Goal: Information Seeking & Learning: Learn about a topic

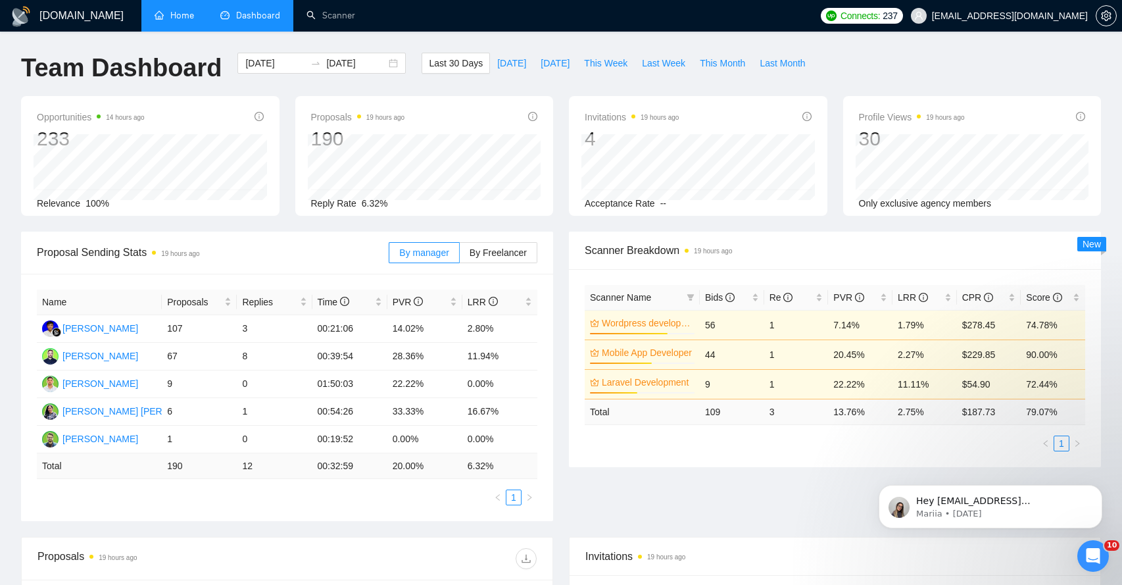
click at [185, 21] on link "Home" at bounding box center [174, 15] width 39 height 11
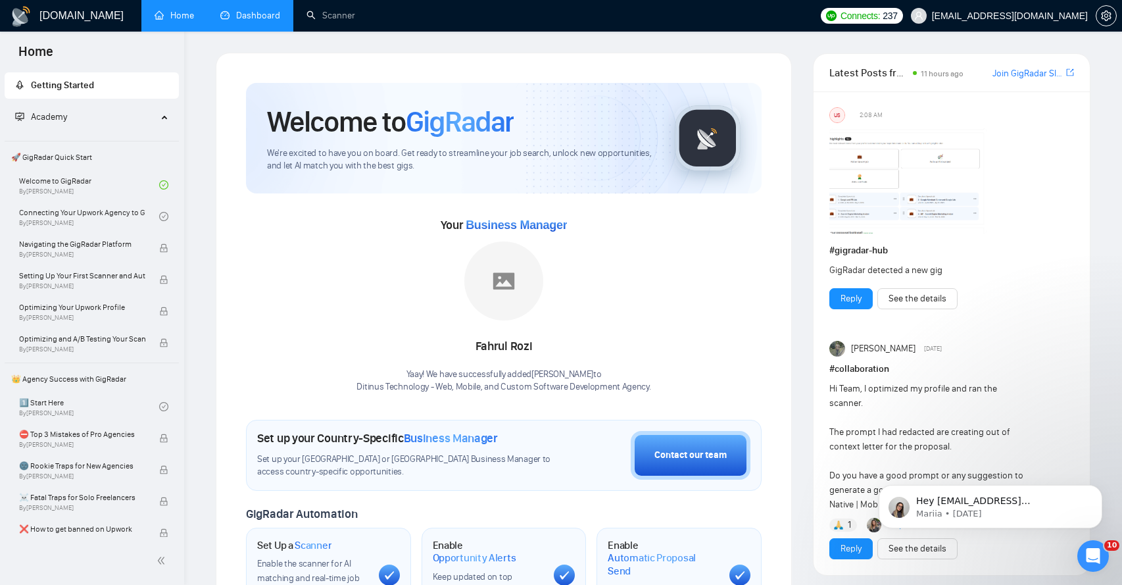
click at [235, 20] on link "Dashboard" at bounding box center [250, 15] width 60 height 11
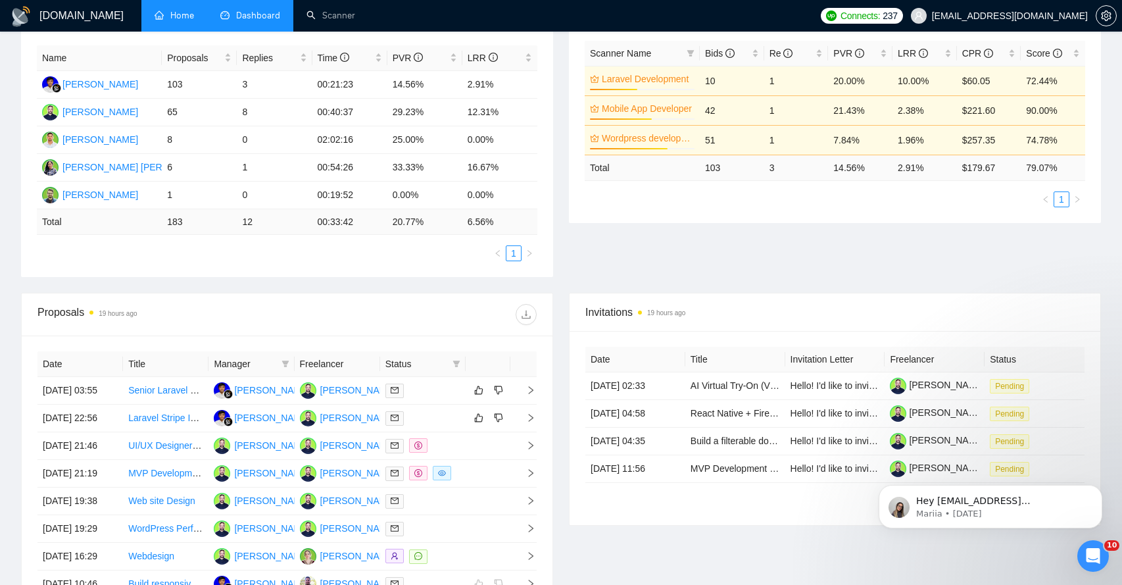
scroll to position [270, 0]
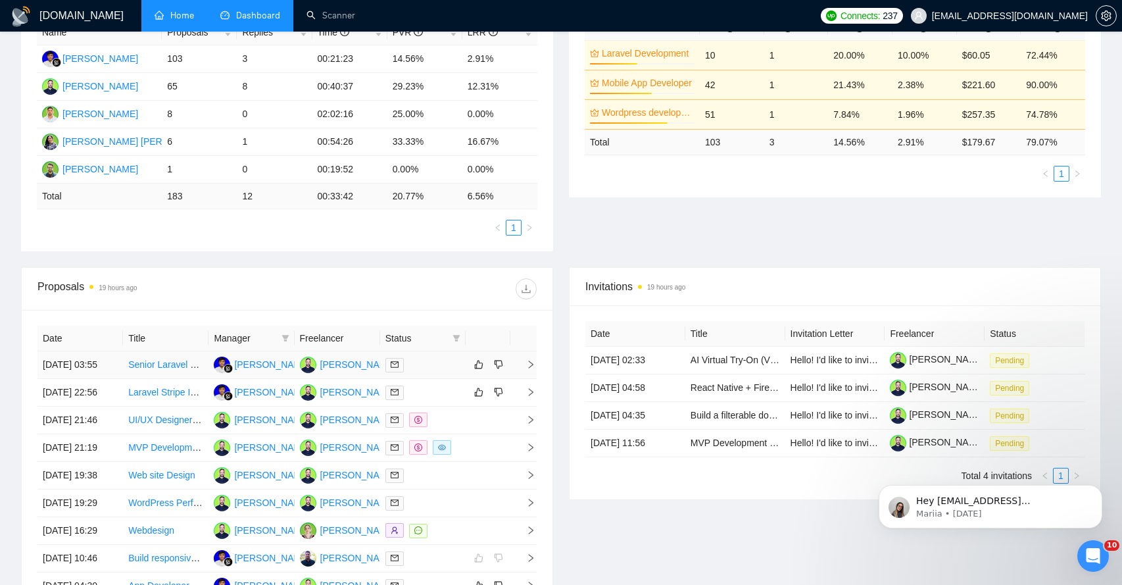
click at [533, 369] on icon "right" at bounding box center [530, 364] width 9 height 9
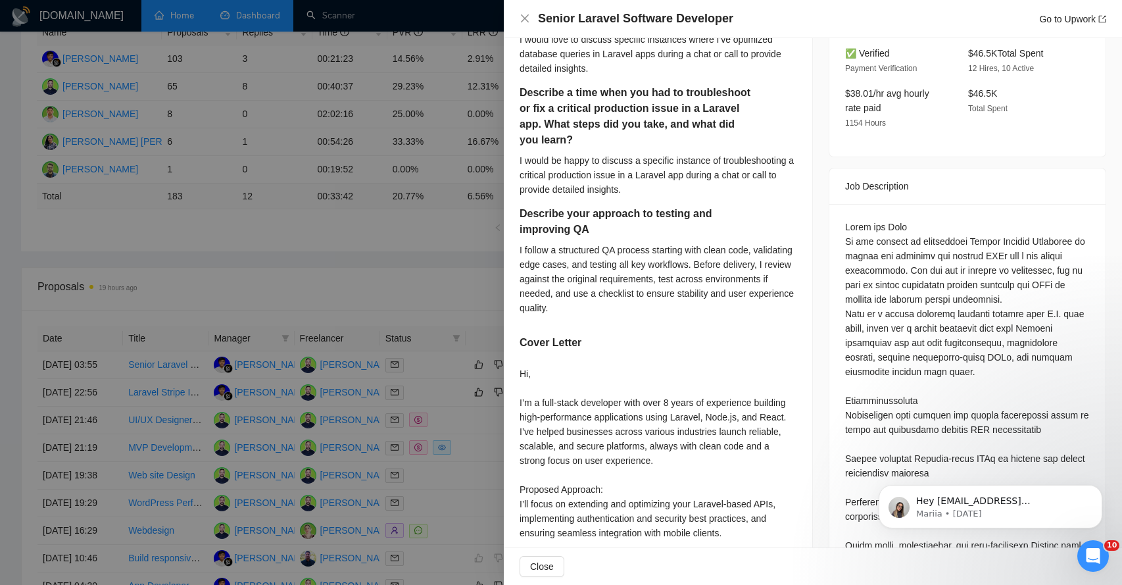
scroll to position [409, 0]
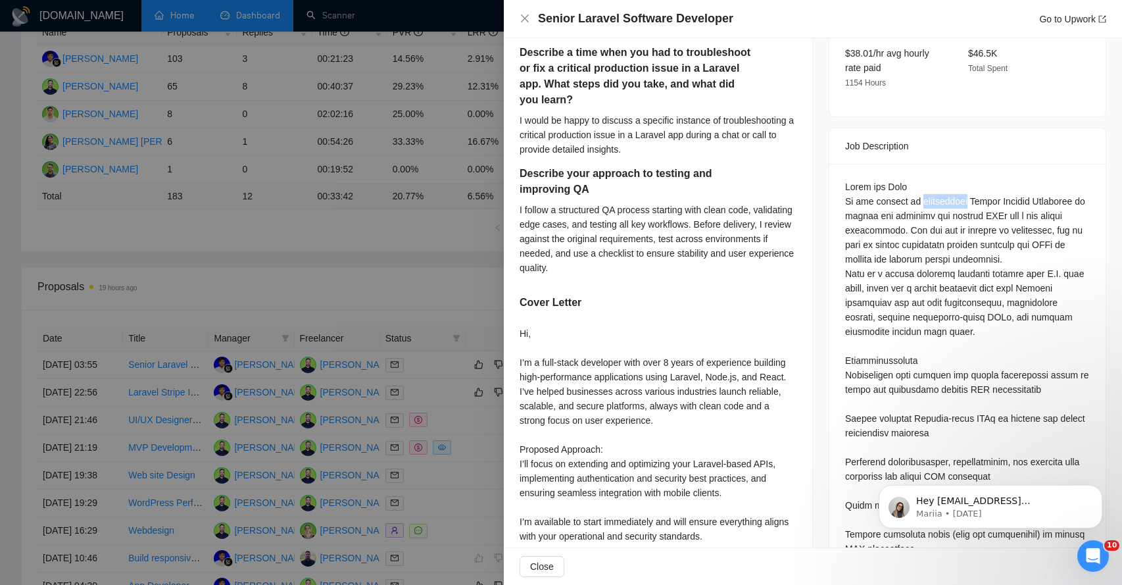
scroll to position [446, 0]
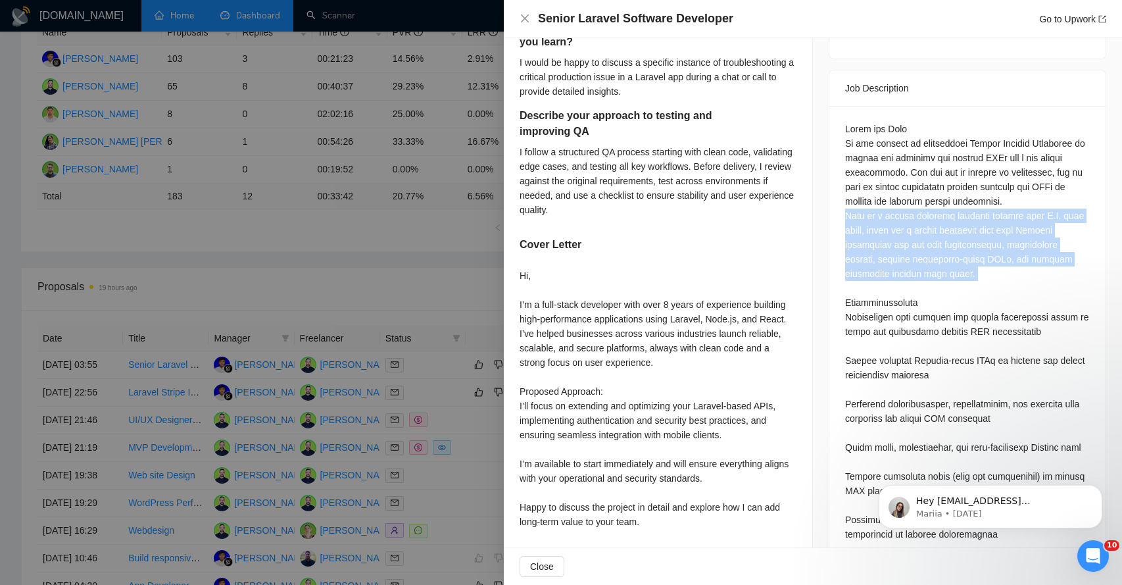
scroll to position [527, 0]
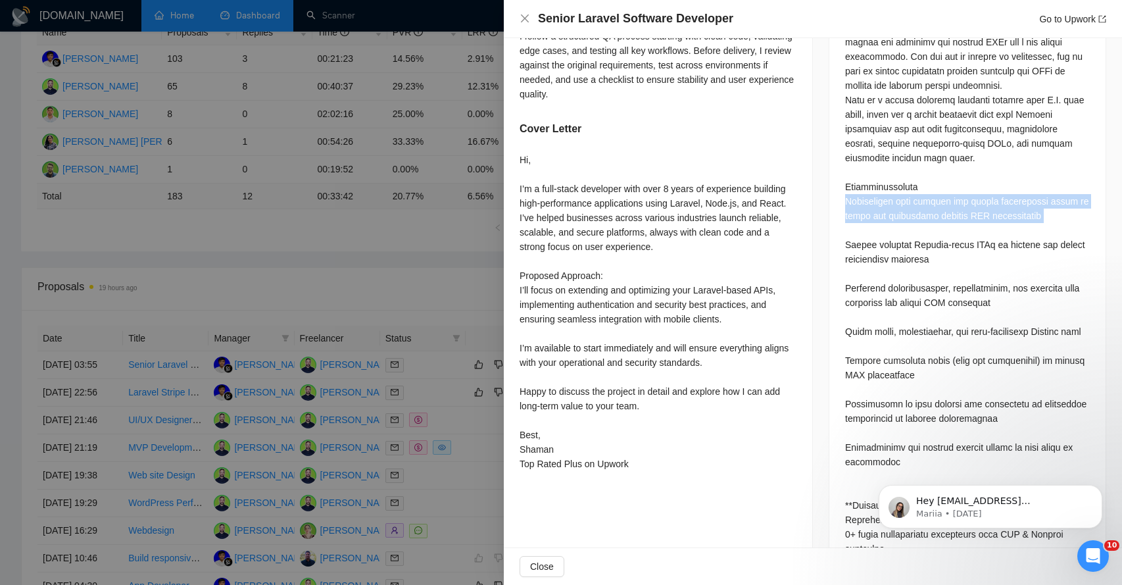
scroll to position [627, 0]
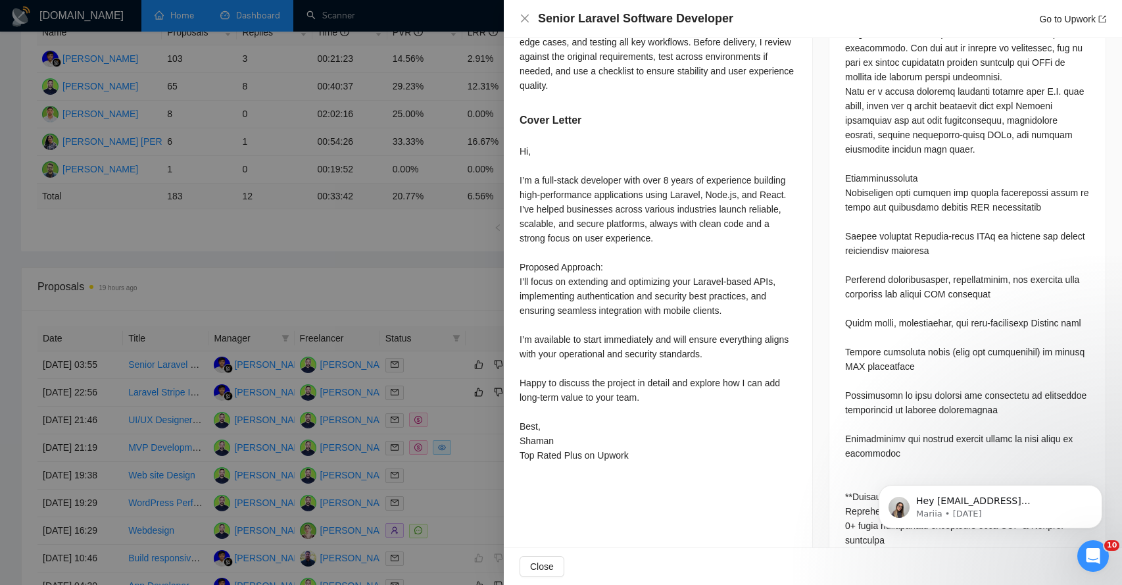
click at [870, 232] on div "Questions: Tell me about a time you optimized a database query or schema to imp…" at bounding box center [967, 532] width 245 height 1071
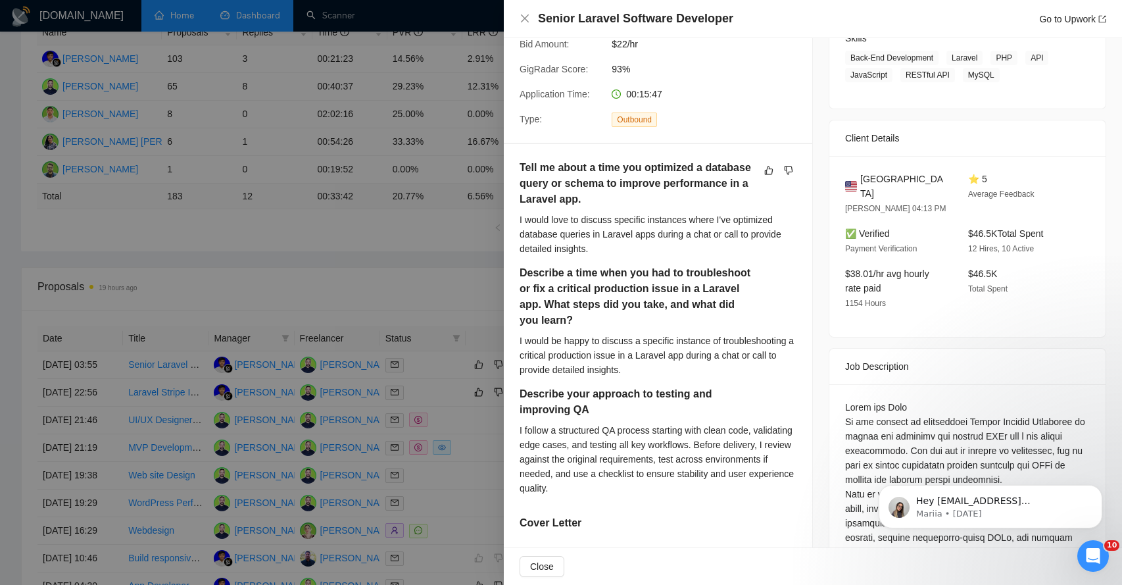
scroll to position [229, 0]
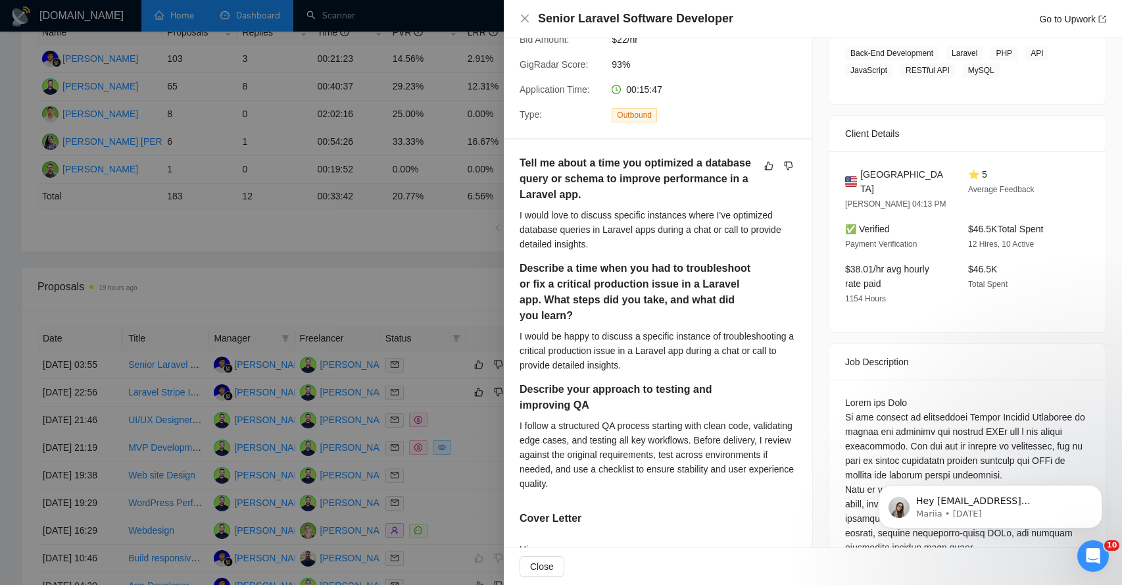
click at [575, 185] on h5 "Tell me about a time you optimized a database query or schema to improve perfor…" at bounding box center [637, 178] width 235 height 47
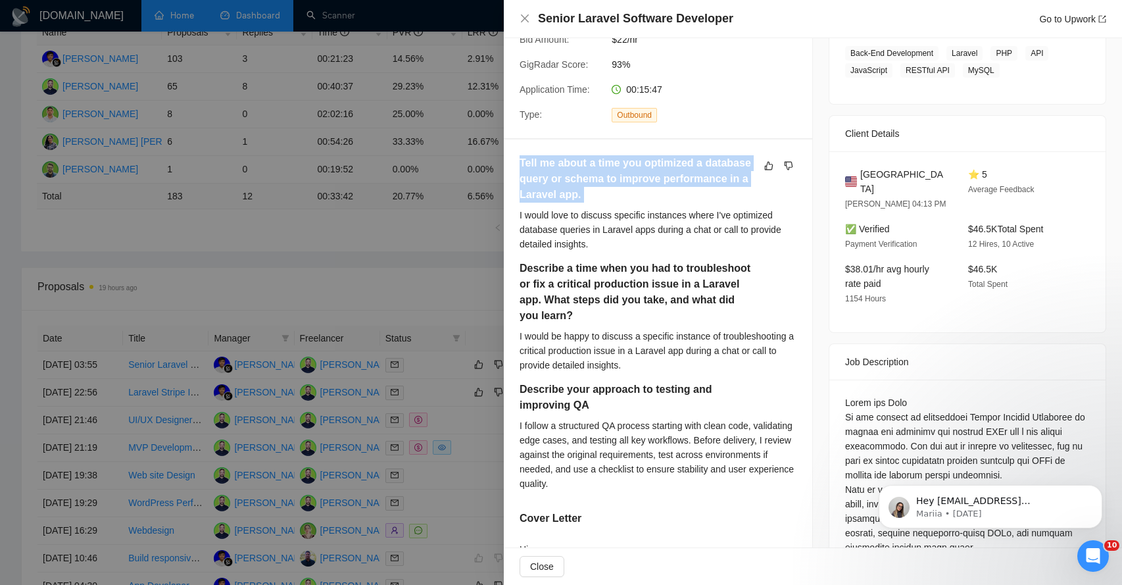
click at [575, 185] on h5 "Tell me about a time you optimized a database query or schema to improve perfor…" at bounding box center [637, 178] width 235 height 47
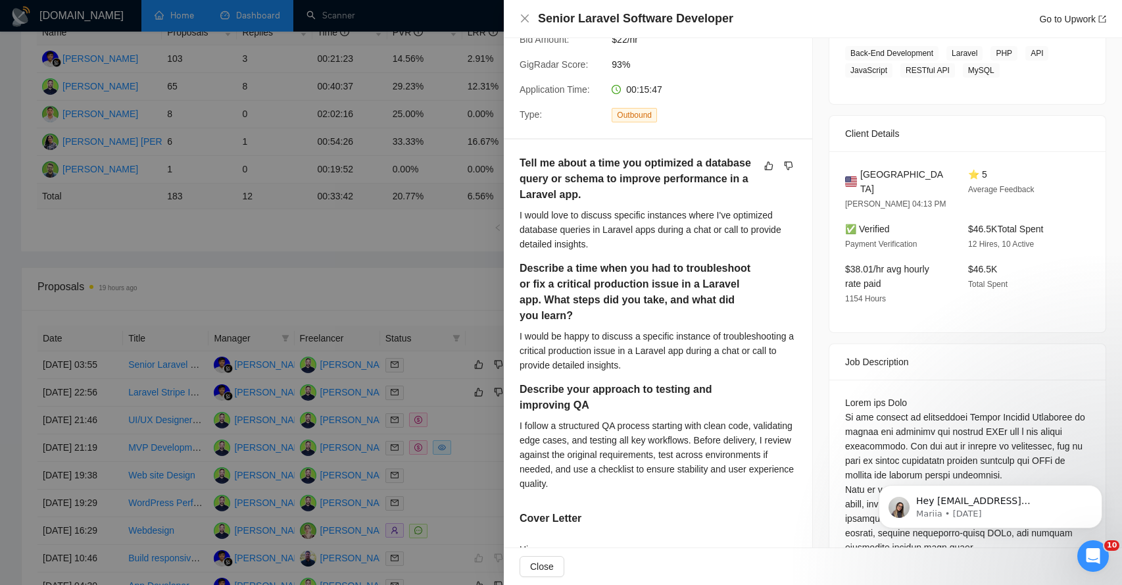
click at [573, 212] on div "I would love to discuss specific instances where I've optimized database querie…" at bounding box center [658, 229] width 277 height 43
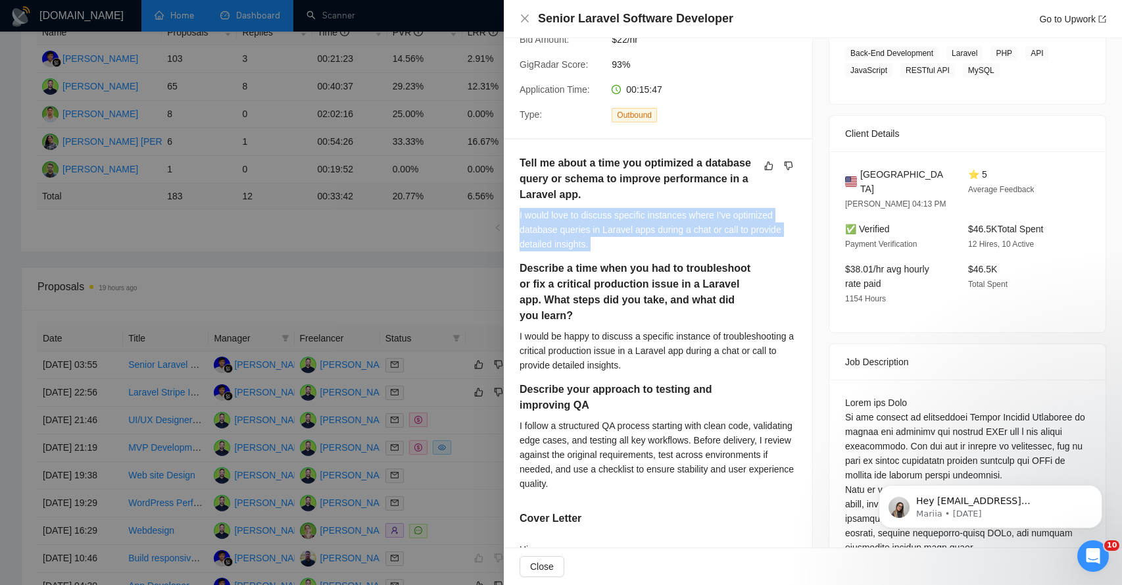
click at [573, 212] on div "I would love to discuss specific instances where I've optimized database querie…" at bounding box center [658, 229] width 277 height 43
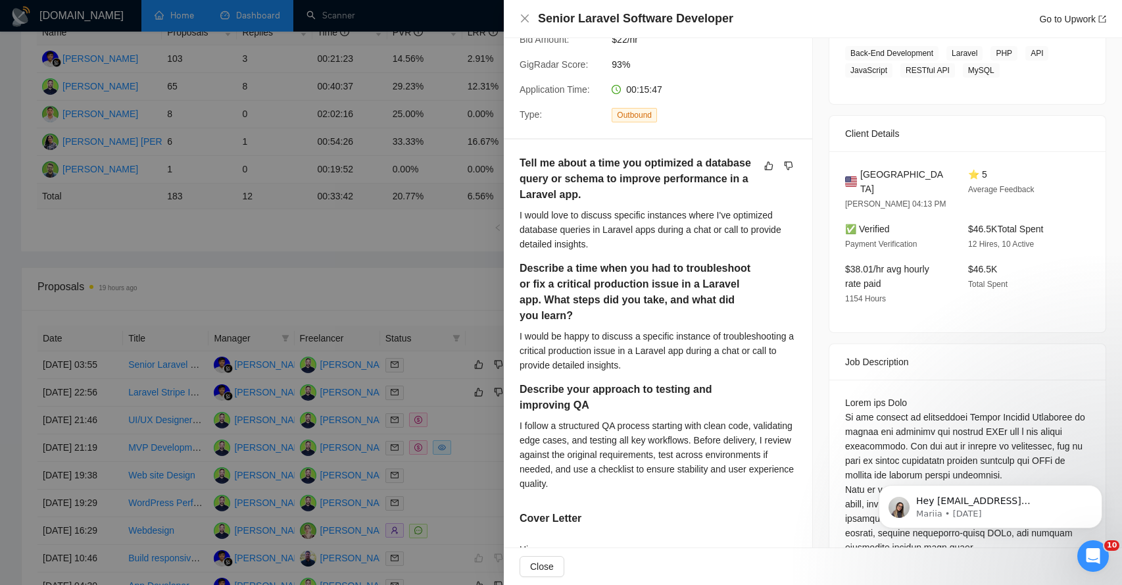
click at [604, 220] on div "I would love to discuss specific instances where I've optimized database querie…" at bounding box center [658, 229] width 277 height 43
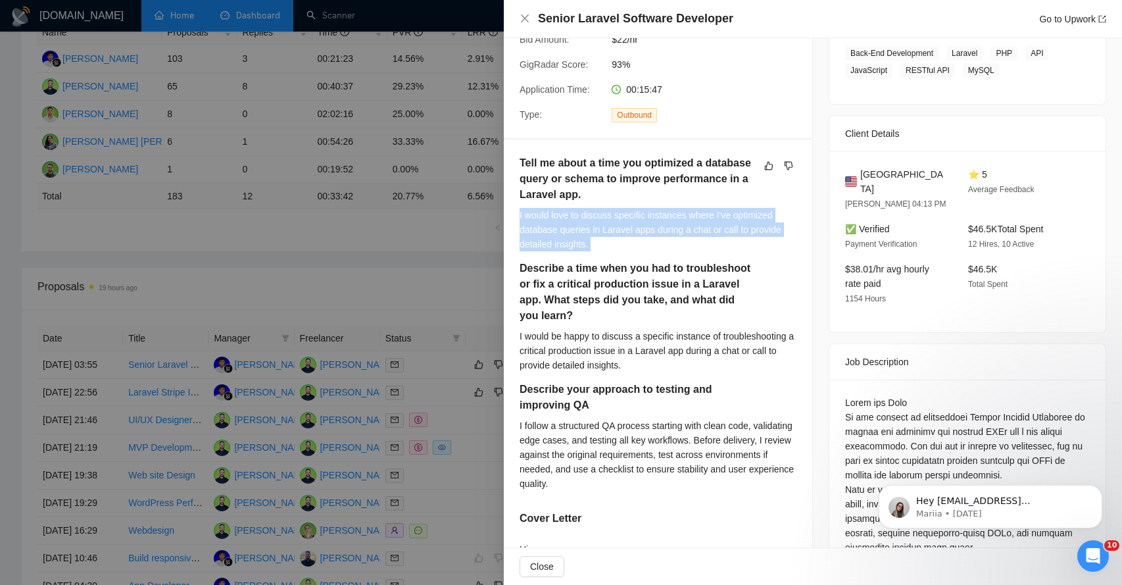
click at [604, 220] on div "I would love to discuss specific instances where I've optimized database querie…" at bounding box center [658, 229] width 277 height 43
click at [554, 239] on div "I would love to discuss specific instances where I've optimized database querie…" at bounding box center [658, 229] width 277 height 43
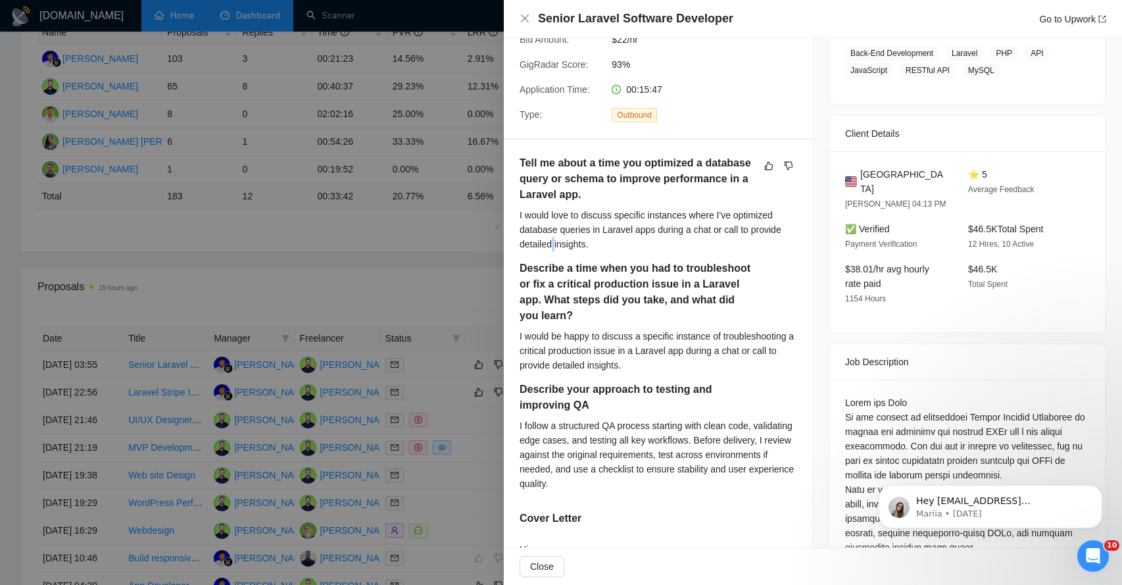
click at [554, 239] on div "I would love to discuss specific instances where I've optimized database querie…" at bounding box center [658, 229] width 277 height 43
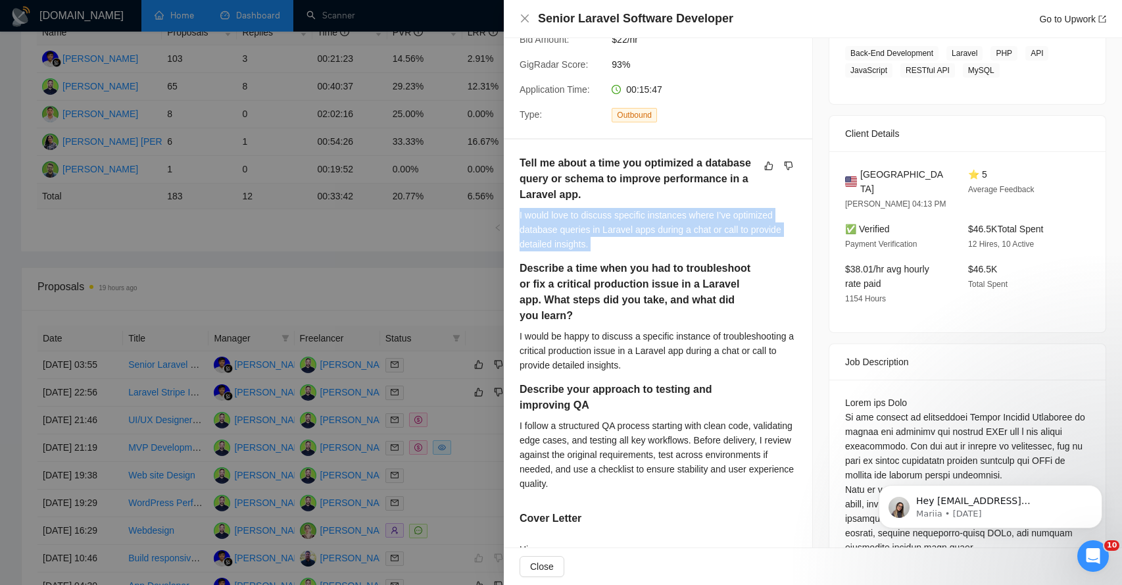
click at [554, 239] on div "I would love to discuss specific instances where I've optimized database querie…" at bounding box center [658, 229] width 277 height 43
click at [578, 240] on div "I would love to discuss specific instances where I've optimized database querie…" at bounding box center [658, 229] width 277 height 43
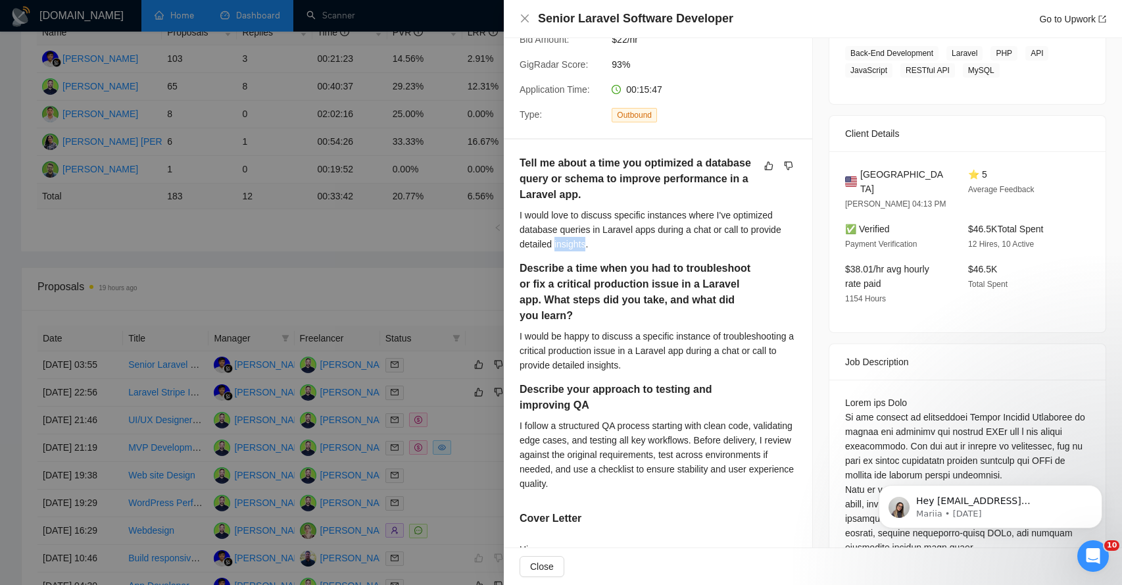
click at [578, 240] on div "I would love to discuss specific instances where I've optimized database querie…" at bounding box center [658, 229] width 277 height 43
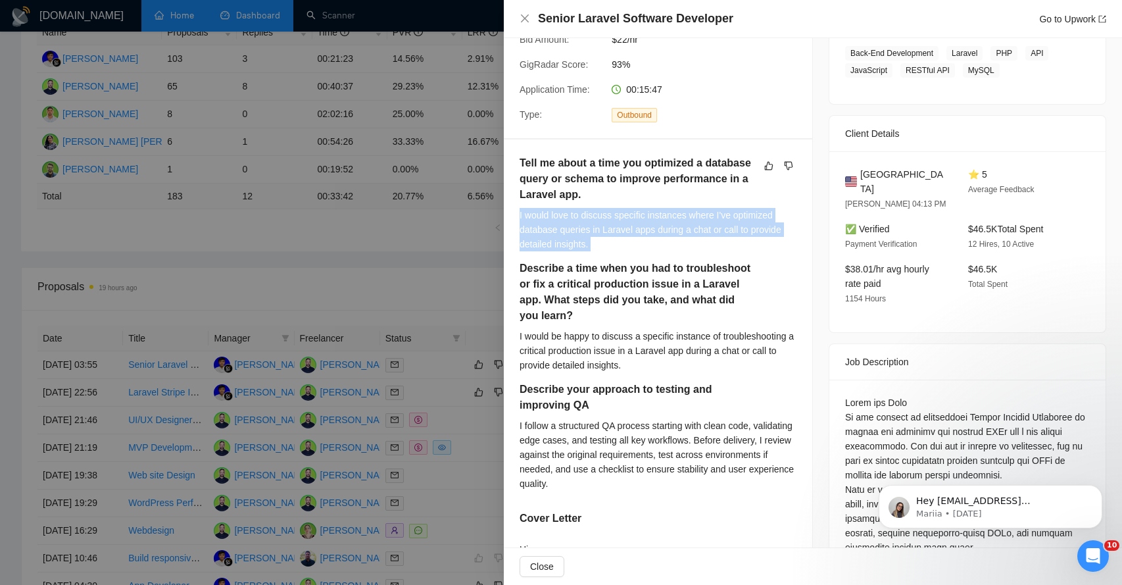
click at [578, 240] on div "I would love to discuss specific instances where I've optimized database querie…" at bounding box center [658, 229] width 277 height 43
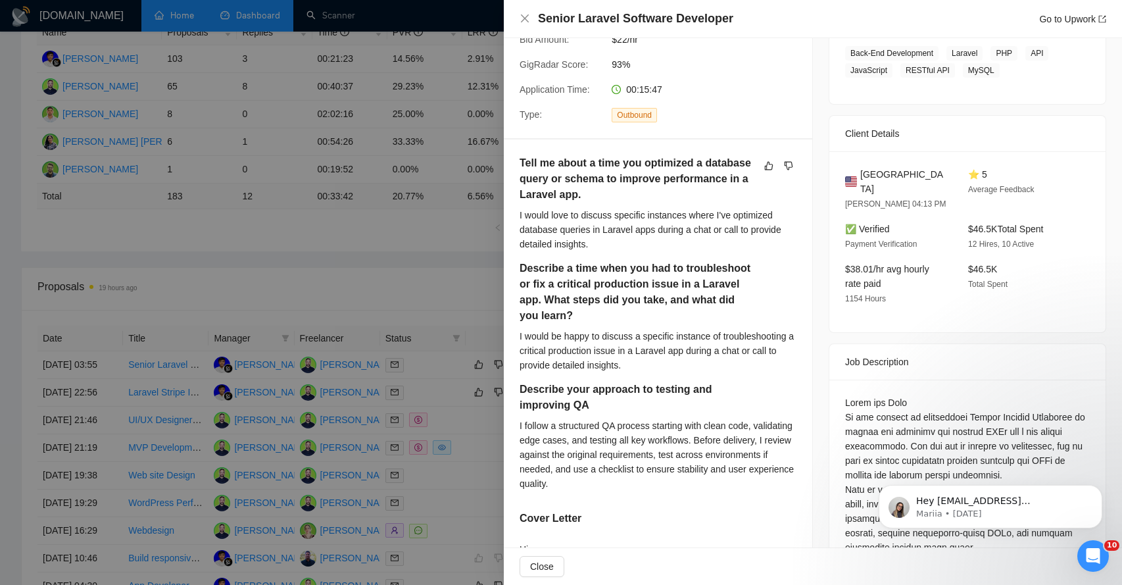
click at [605, 240] on div "I would love to discuss specific instances where I've optimized database querie…" at bounding box center [658, 229] width 277 height 43
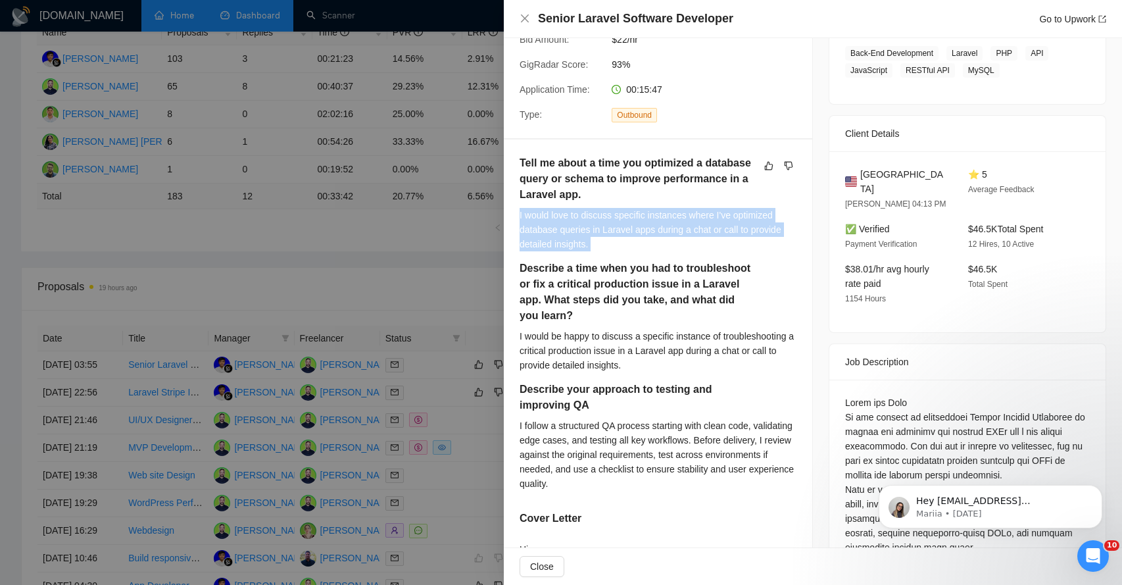
click at [605, 240] on div "I would love to discuss specific instances where I've optimized database querie…" at bounding box center [658, 229] width 277 height 43
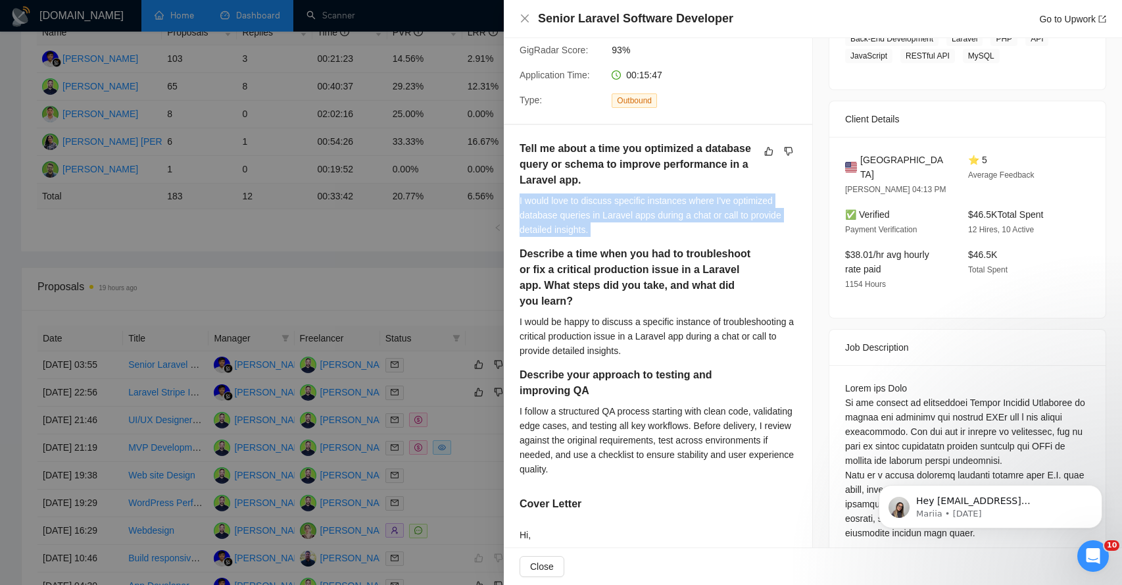
scroll to position [252, 0]
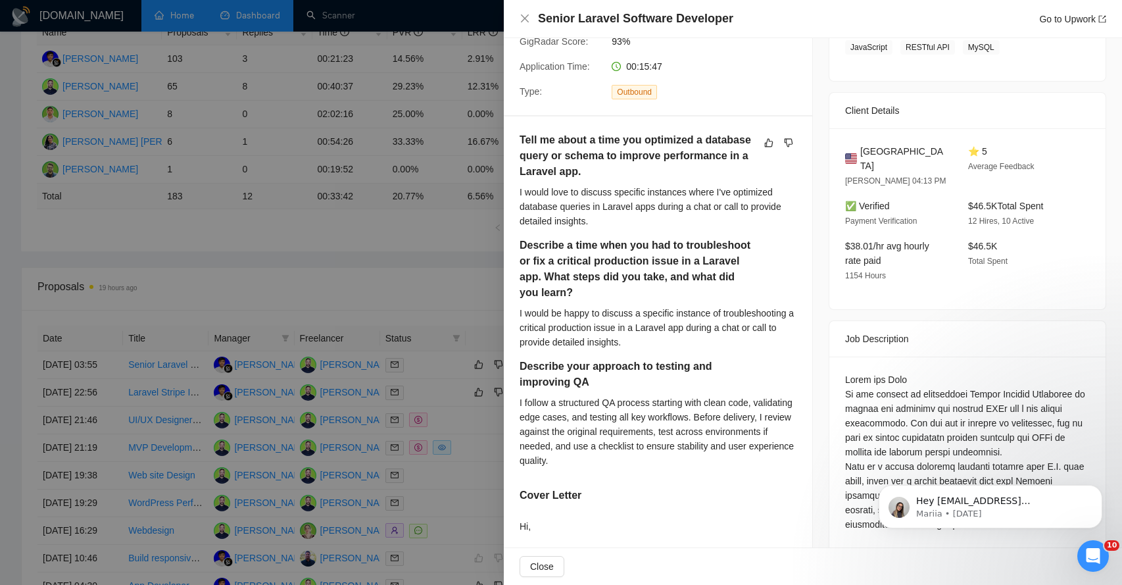
click at [560, 279] on h5 "Describe a time when you had to troubleshoot or fix a critical production issue…" at bounding box center [637, 268] width 235 height 63
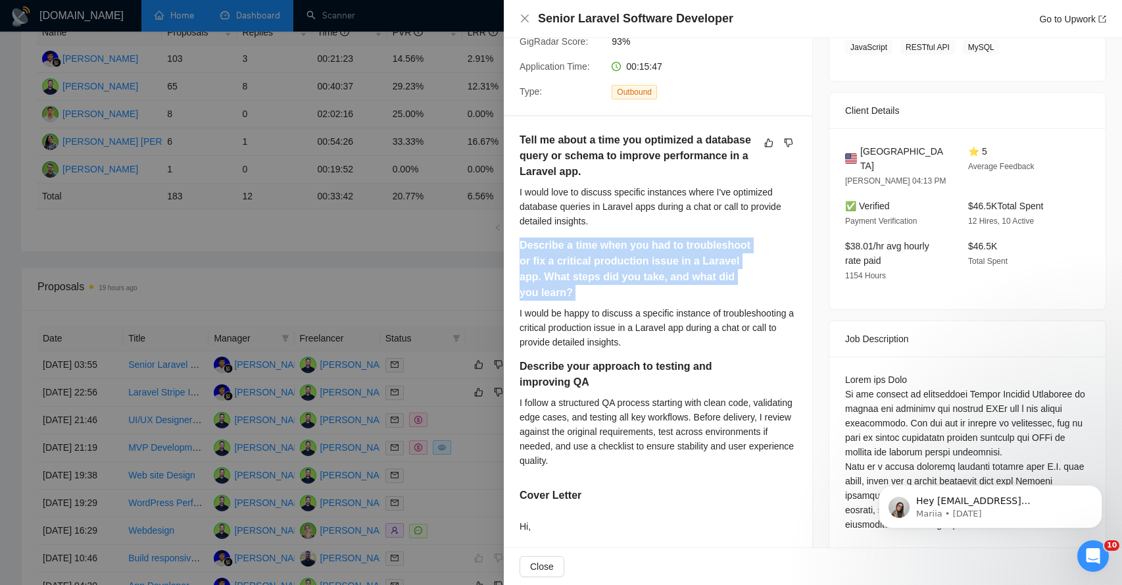
click at [560, 279] on h5 "Describe a time when you had to troubleshoot or fix a critical production issue…" at bounding box center [637, 268] width 235 height 63
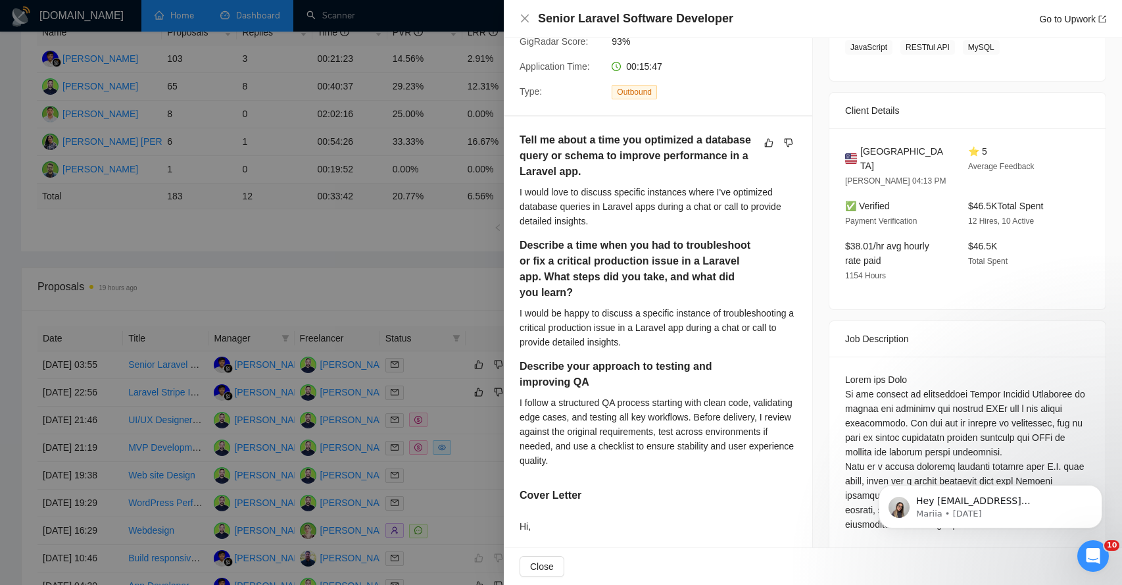
click at [560, 320] on div "I would be happy to discuss a specific instance of troubleshooting a critical p…" at bounding box center [658, 327] width 277 height 43
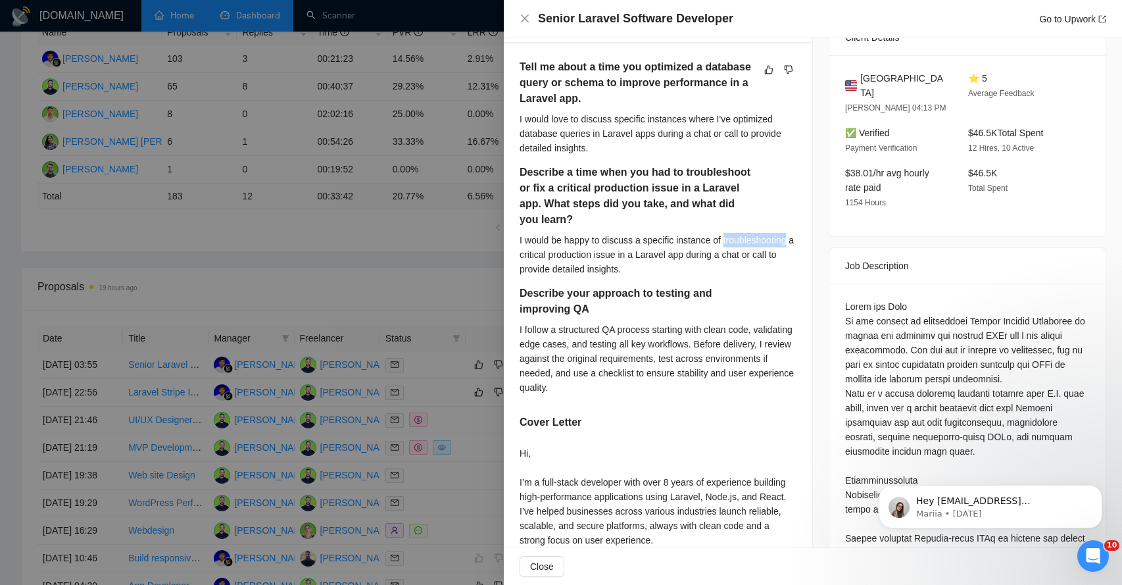
scroll to position [324, 0]
click at [564, 356] on div "I follow a structured QA process starting with clean code, validating edge case…" at bounding box center [658, 359] width 277 height 72
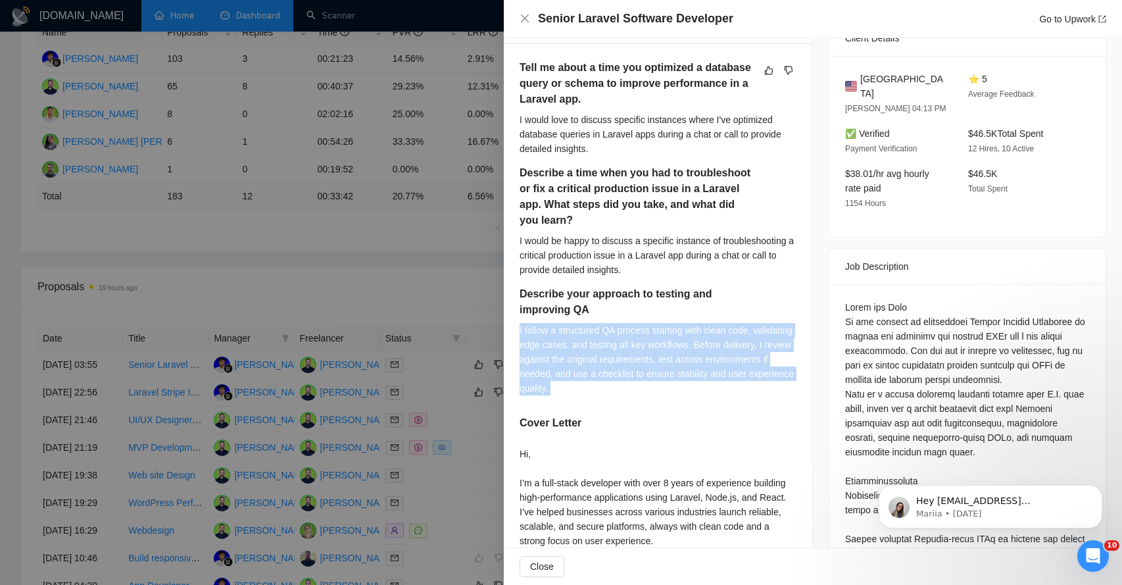
click at [564, 356] on div "I follow a structured QA process starting with clean code, validating edge case…" at bounding box center [658, 359] width 277 height 72
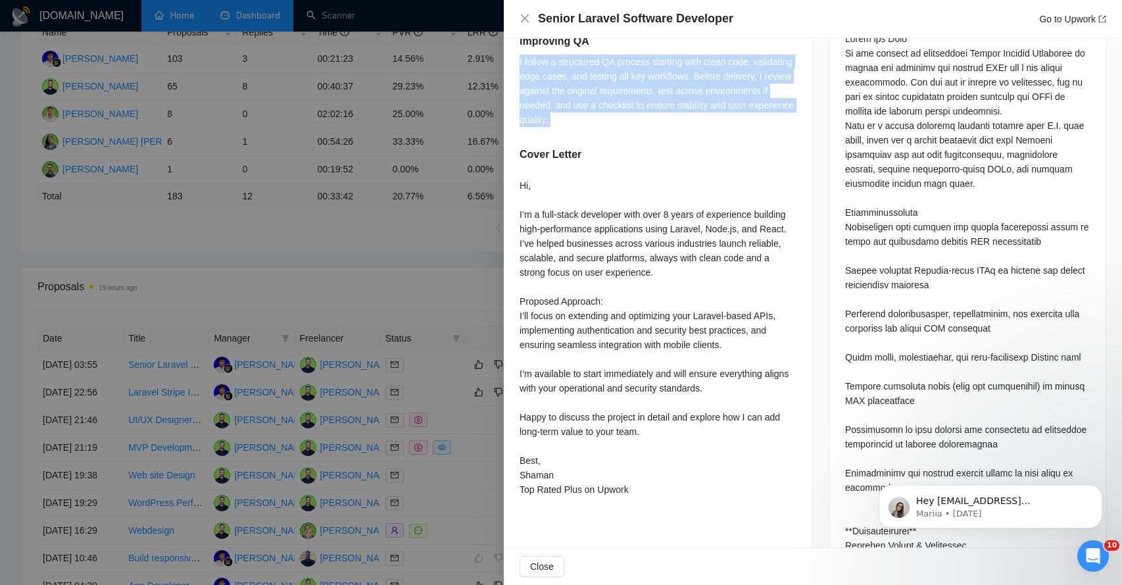
scroll to position [598, 0]
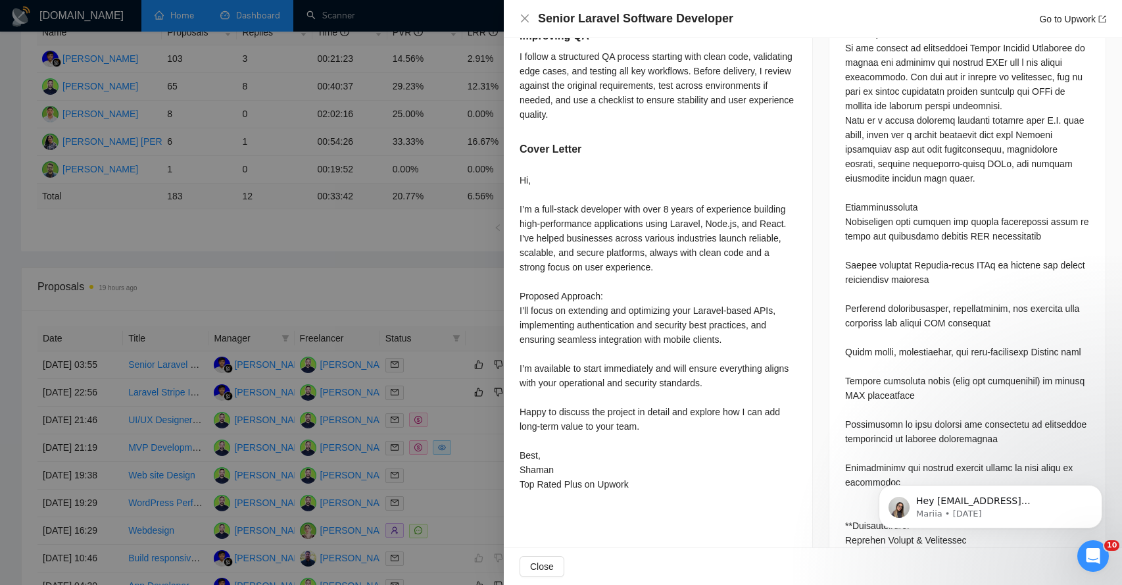
click at [552, 223] on div "Hi, I’m a full-stack developer with over 8 years of experience building high-pe…" at bounding box center [658, 332] width 277 height 318
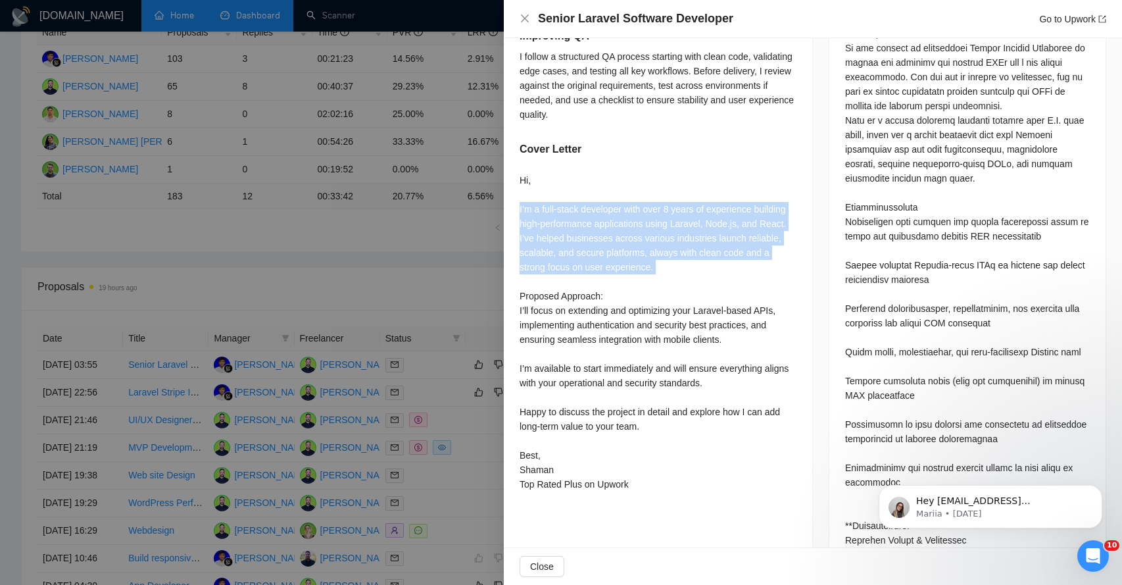
click at [552, 223] on div "Hi, I’m a full-stack developer with over 8 years of experience building high-pe…" at bounding box center [658, 332] width 277 height 318
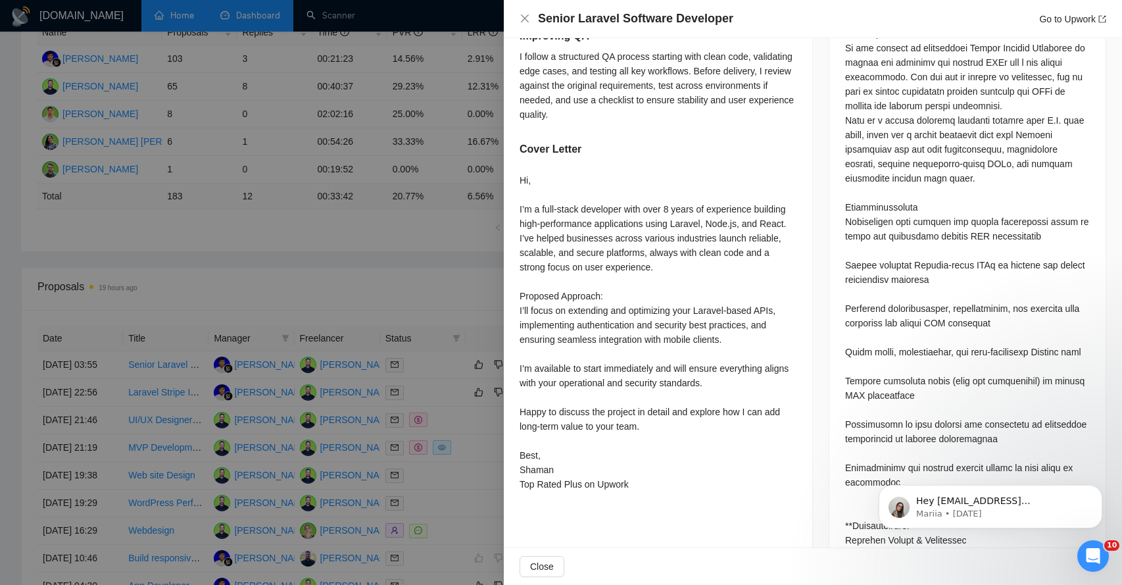
click at [552, 243] on div "Hi, I’m a full-stack developer with over 8 years of experience building high-pe…" at bounding box center [658, 332] width 277 height 318
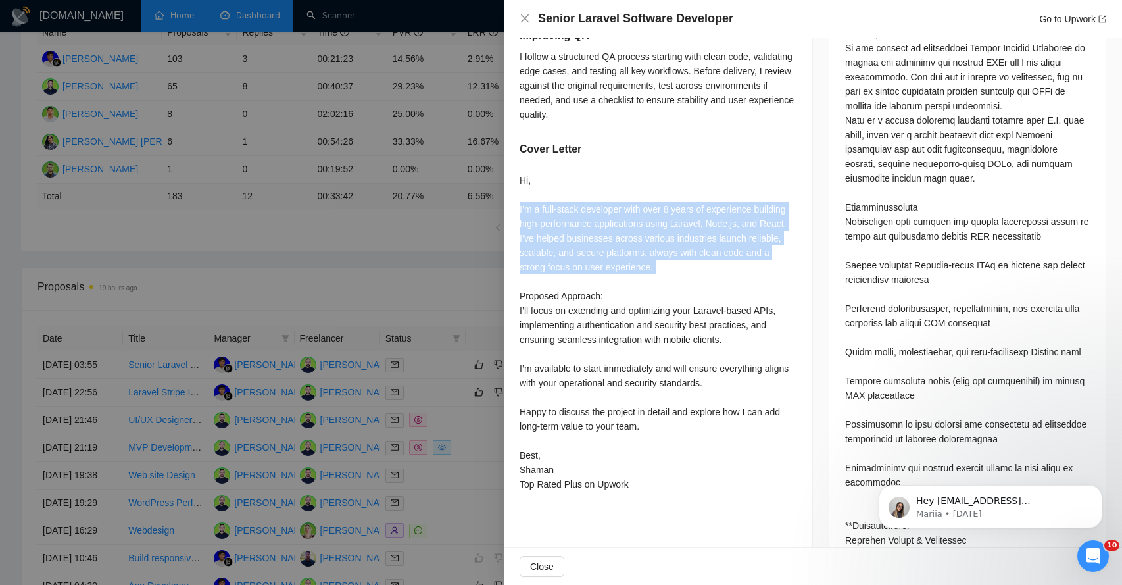
click at [552, 243] on div "Hi, I’m a full-stack developer with over 8 years of experience building high-pe…" at bounding box center [658, 332] width 277 height 318
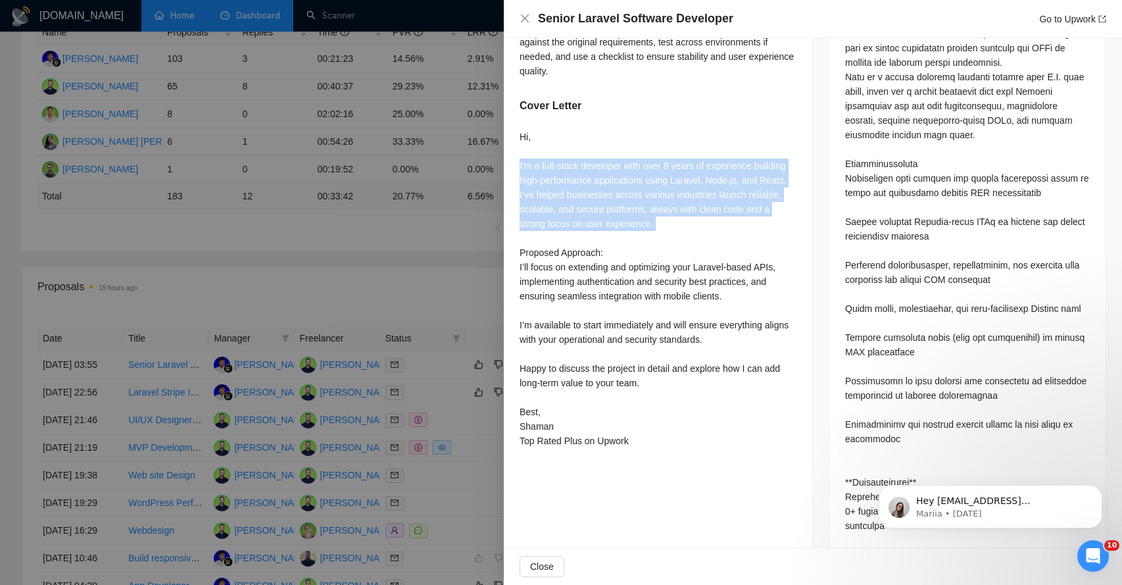
scroll to position [645, 0]
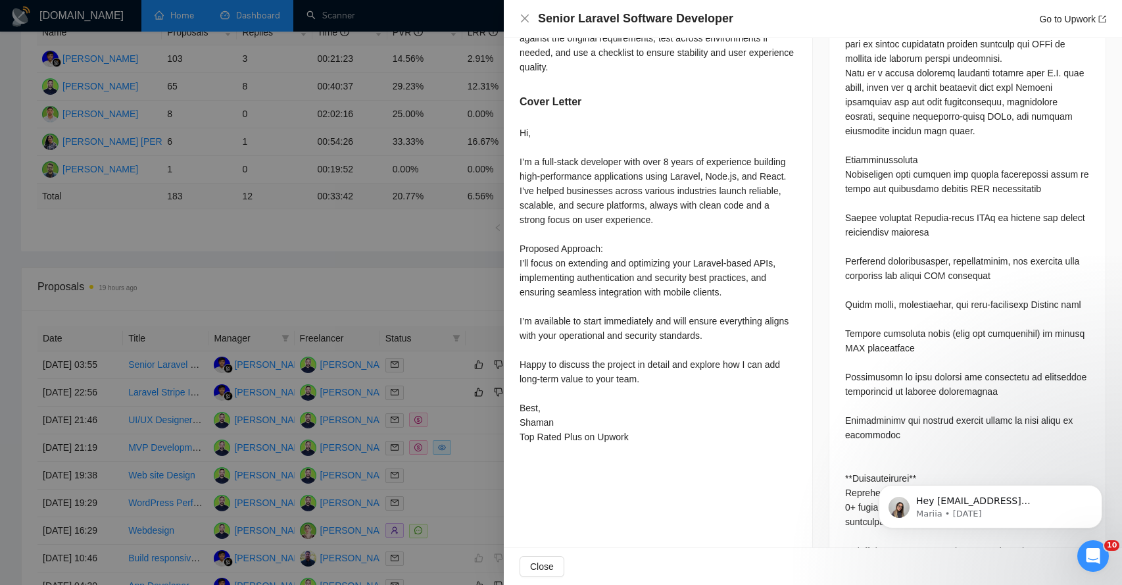
click at [551, 273] on div "Hi, I’m a full-stack developer with over 8 years of experience building high-pe…" at bounding box center [658, 285] width 277 height 318
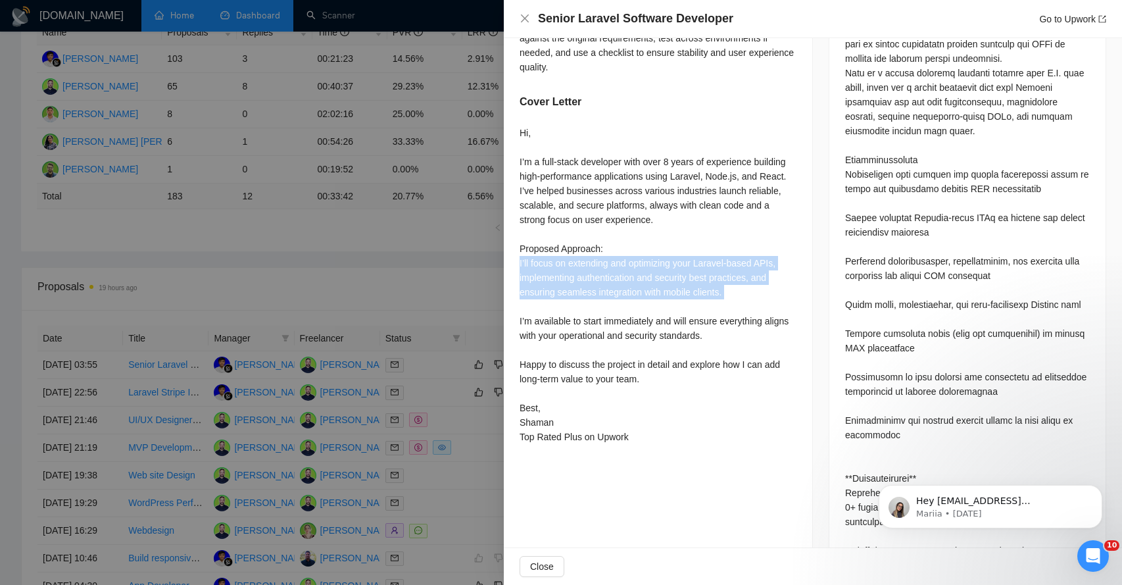
click at [551, 273] on div "Hi, I’m a full-stack developer with over 8 years of experience building high-pe…" at bounding box center [658, 285] width 277 height 318
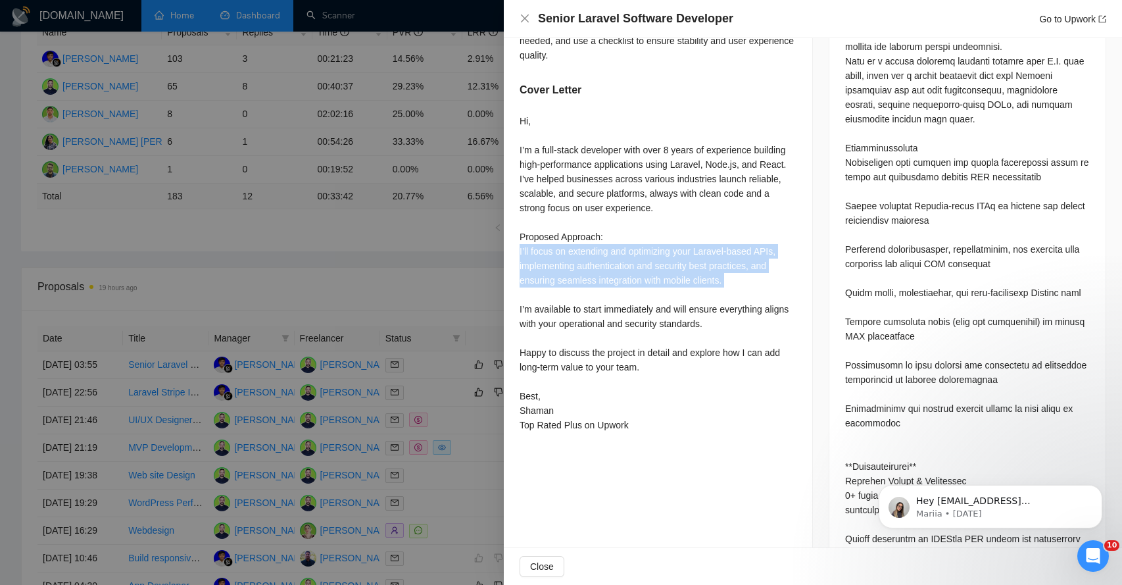
click at [552, 277] on div "Hi, I’m a full-stack developer with over 8 years of experience building high-pe…" at bounding box center [658, 273] width 277 height 318
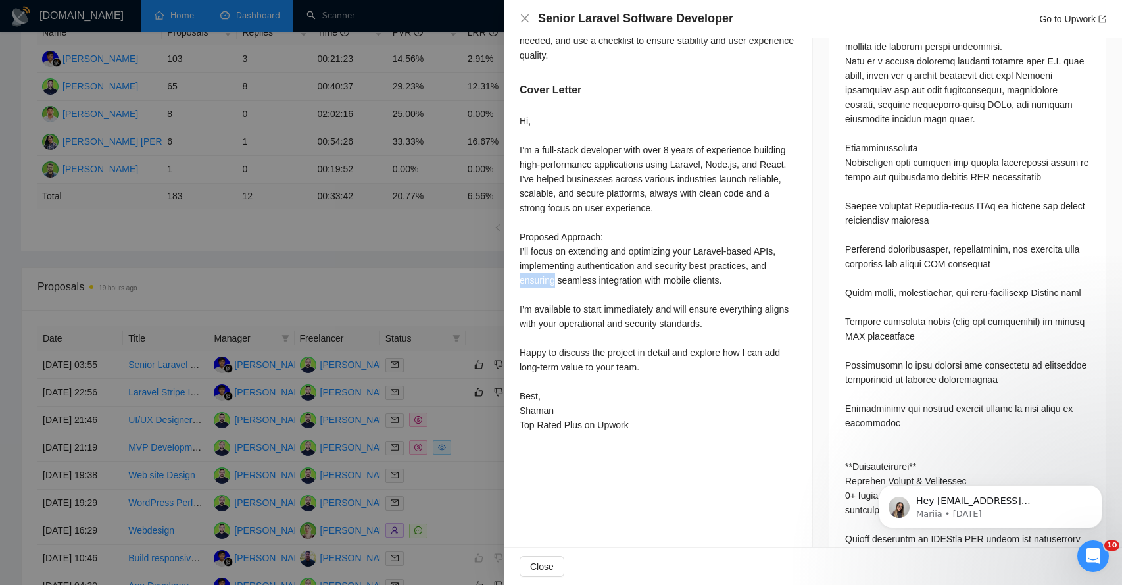
click at [552, 277] on div "Hi, I’m a full-stack developer with over 8 years of experience building high-pe…" at bounding box center [658, 273] width 277 height 318
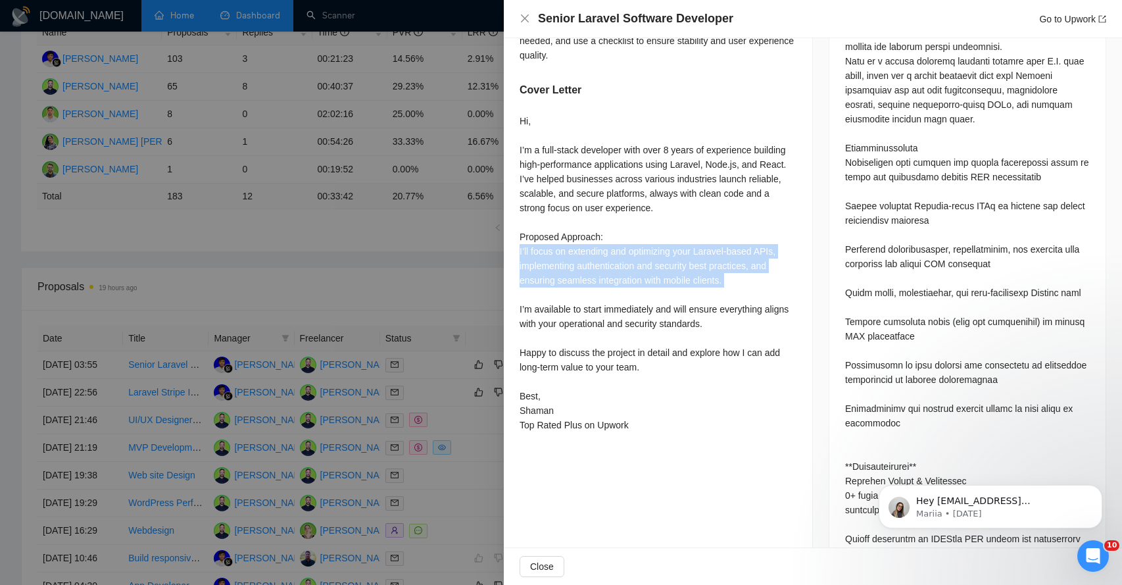
click at [552, 277] on div "Hi, I’m a full-stack developer with over 8 years of experience building high-pe…" at bounding box center [658, 273] width 277 height 318
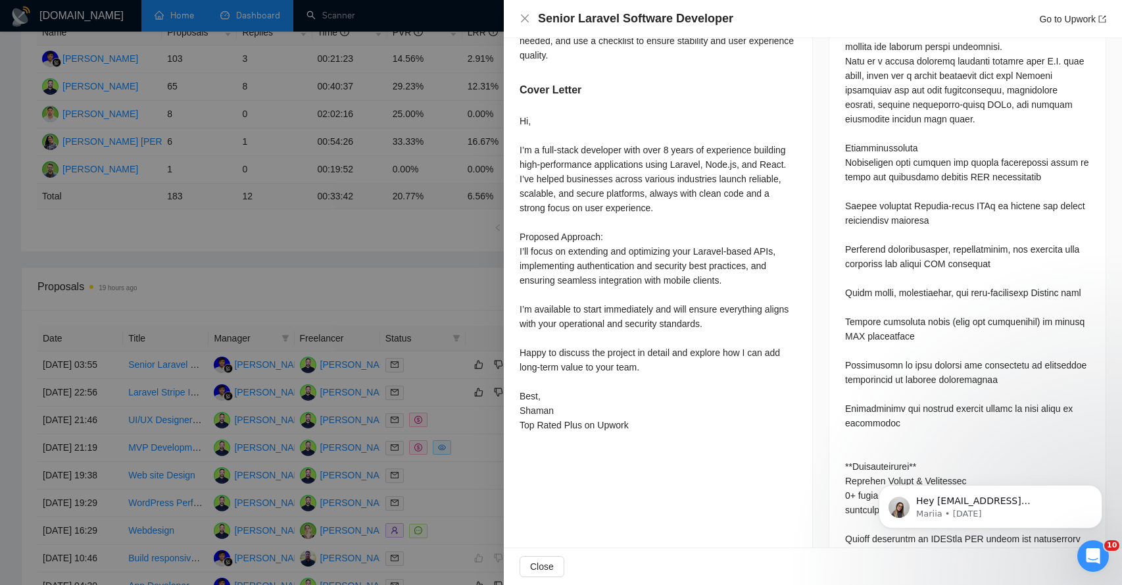
click at [566, 323] on div "Hi, I’m a full-stack developer with over 8 years of experience building high-pe…" at bounding box center [658, 273] width 277 height 318
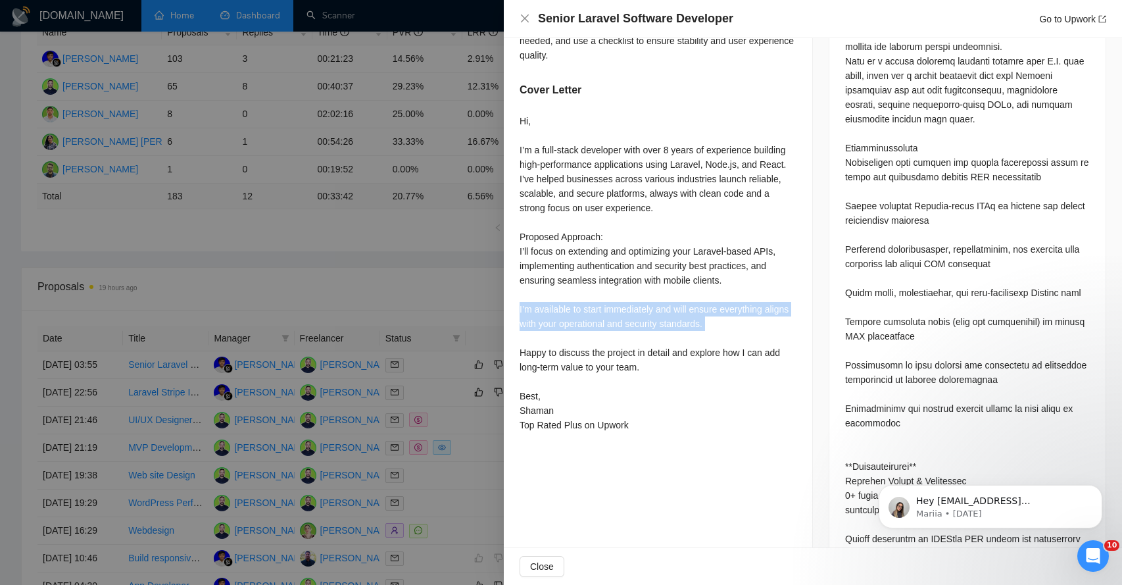
click at [566, 323] on div "Hi, I’m a full-stack developer with over 8 years of experience building high-pe…" at bounding box center [658, 273] width 277 height 318
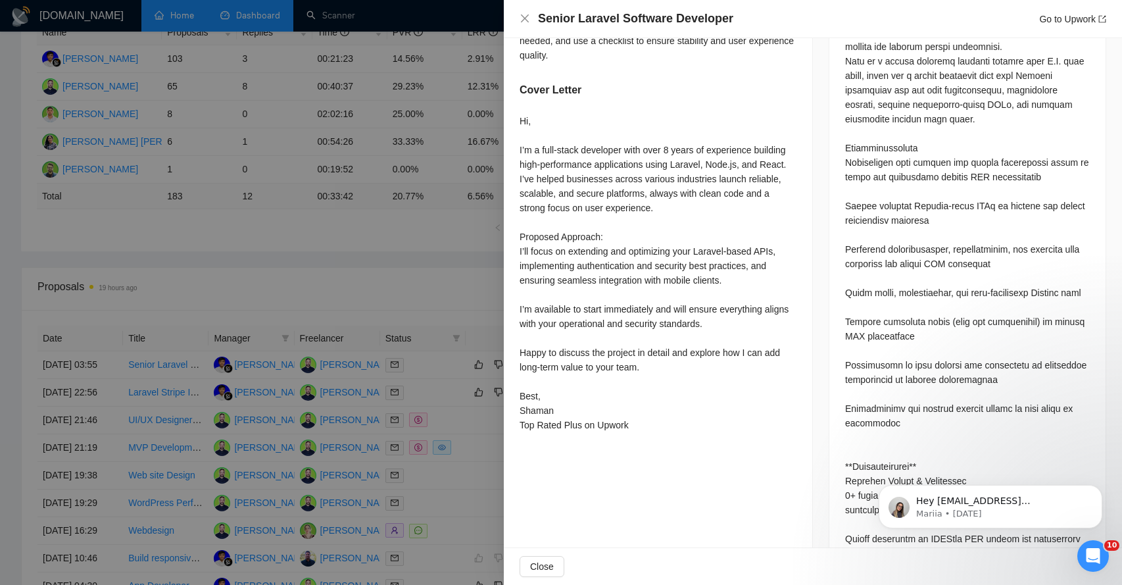
click at [566, 354] on div "Hi, I’m a full-stack developer with over 8 years of experience building high-pe…" at bounding box center [658, 273] width 277 height 318
click at [536, 559] on span "Close" at bounding box center [542, 566] width 24 height 14
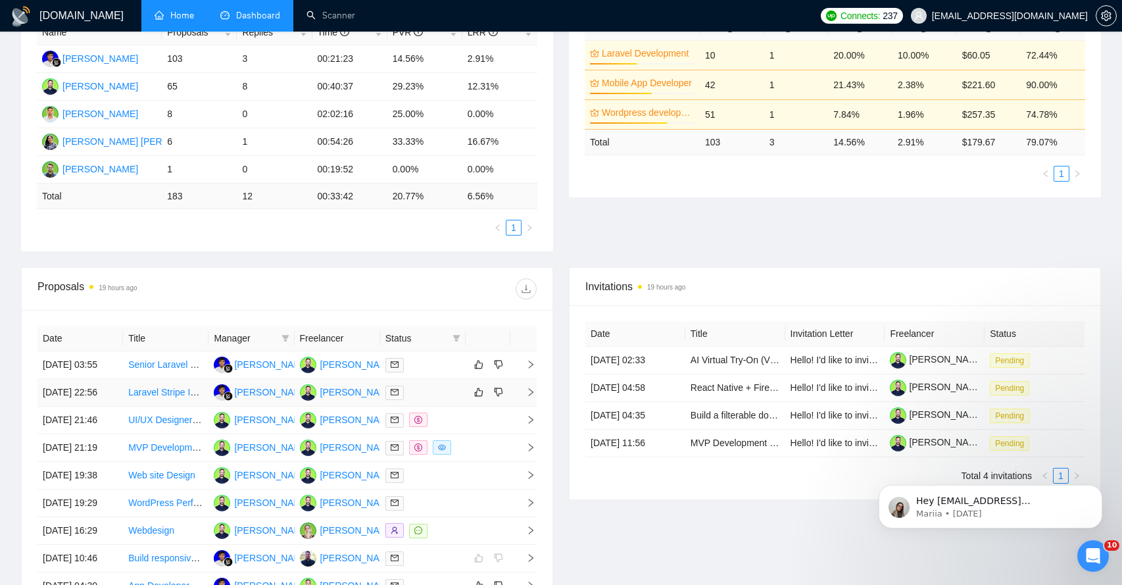
click at [525, 402] on td at bounding box center [523, 393] width 26 height 28
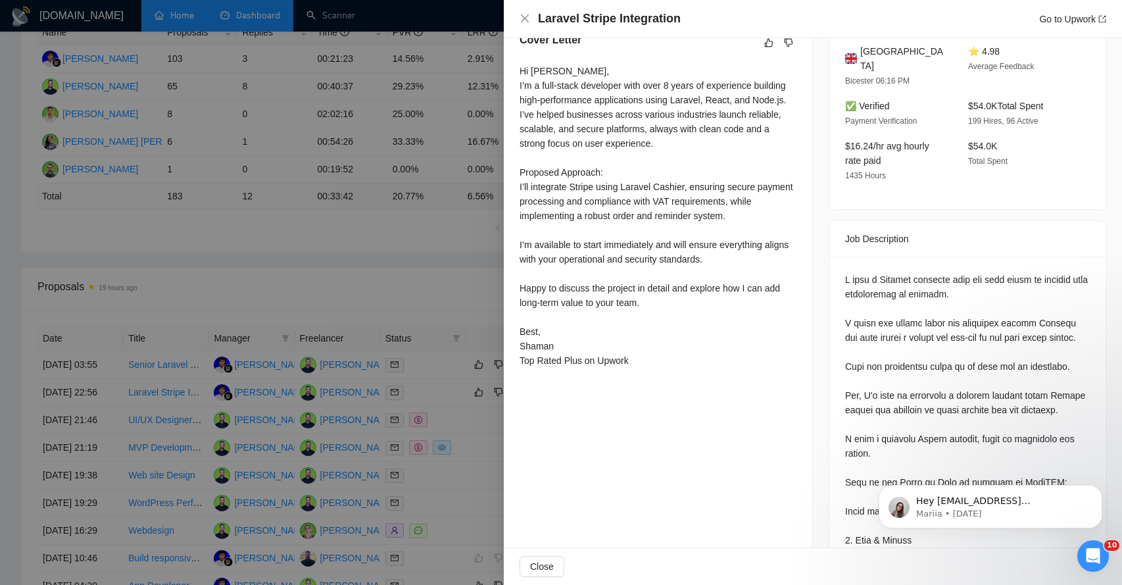
scroll to position [357, 0]
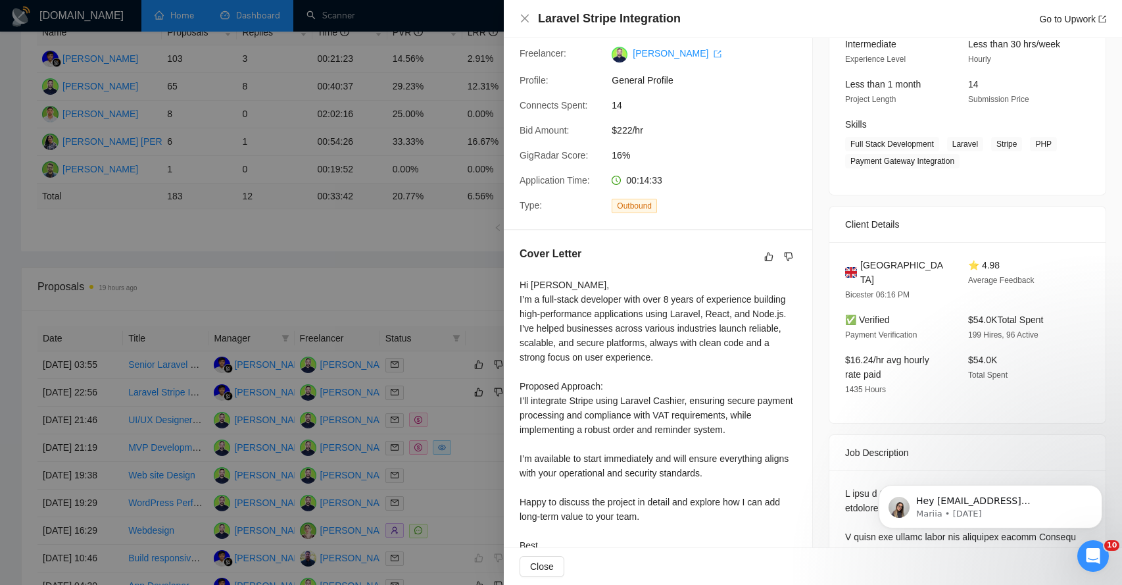
scroll to position [185, 0]
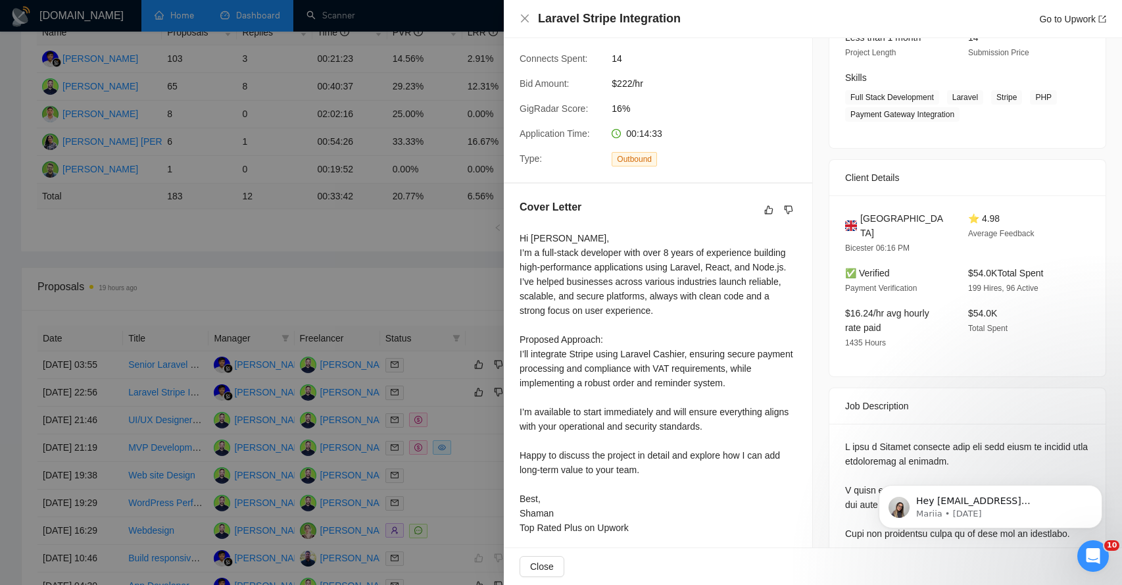
click at [556, 261] on div "Hi [PERSON_NAME], I’m a full-stack developer with over 8 years of experience bu…" at bounding box center [658, 383] width 277 height 304
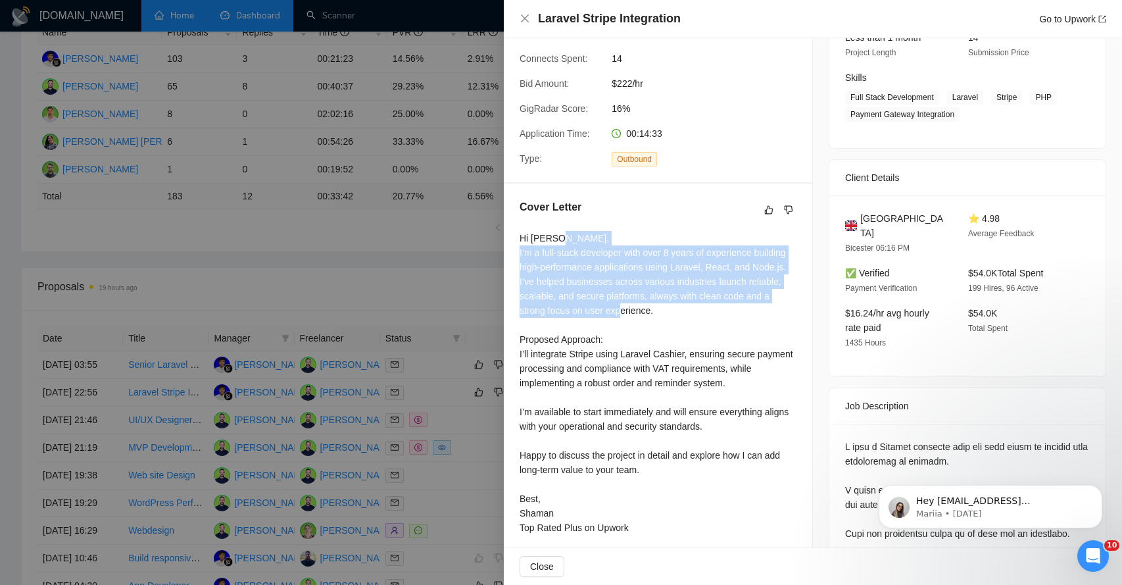
click at [556, 261] on div "Hi [PERSON_NAME], I’m a full-stack developer with over 8 years of experience bu…" at bounding box center [658, 383] width 277 height 304
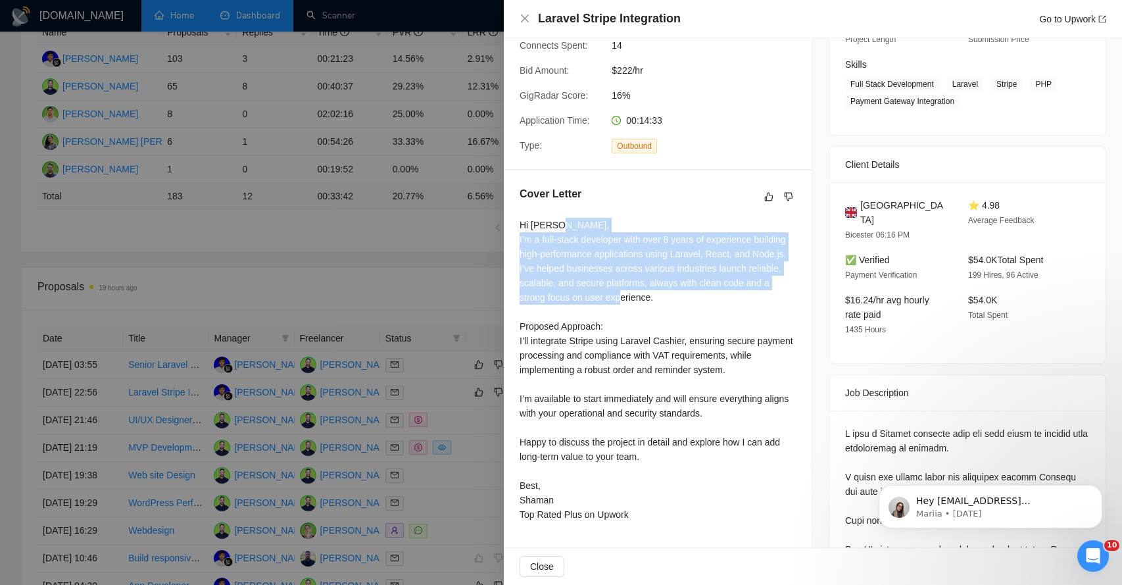
click at [560, 302] on div "Hi [PERSON_NAME], I’m a full-stack developer with over 8 years of experience bu…" at bounding box center [658, 370] width 277 height 304
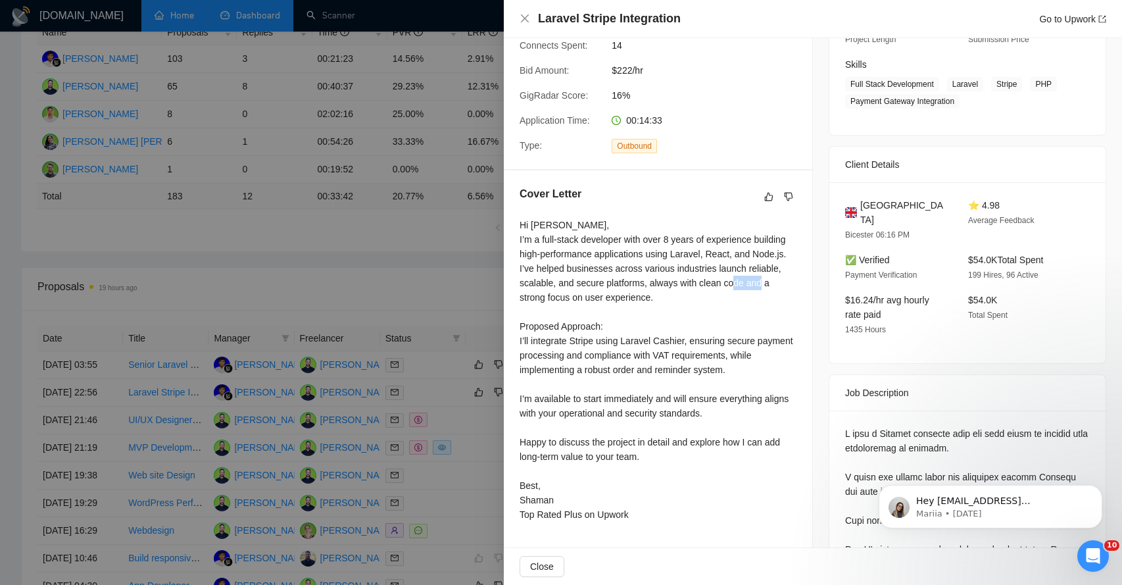
click at [560, 302] on div "Hi [PERSON_NAME], I’m a full-stack developer with over 8 years of experience bu…" at bounding box center [658, 370] width 277 height 304
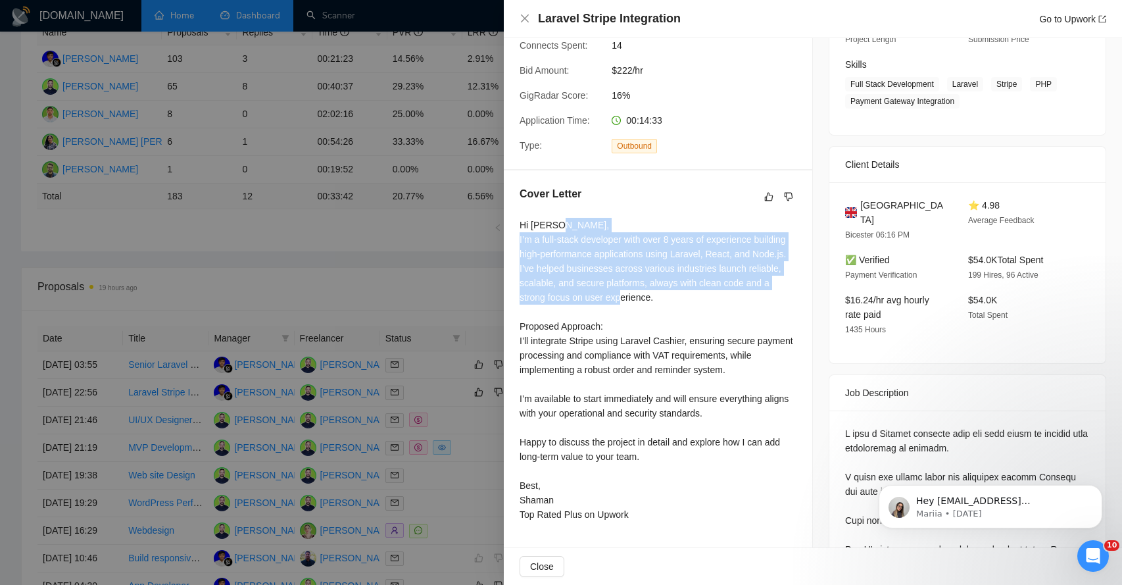
click at [560, 302] on div "Hi [PERSON_NAME], I’m a full-stack developer with over 8 years of experience bu…" at bounding box center [658, 370] width 277 height 304
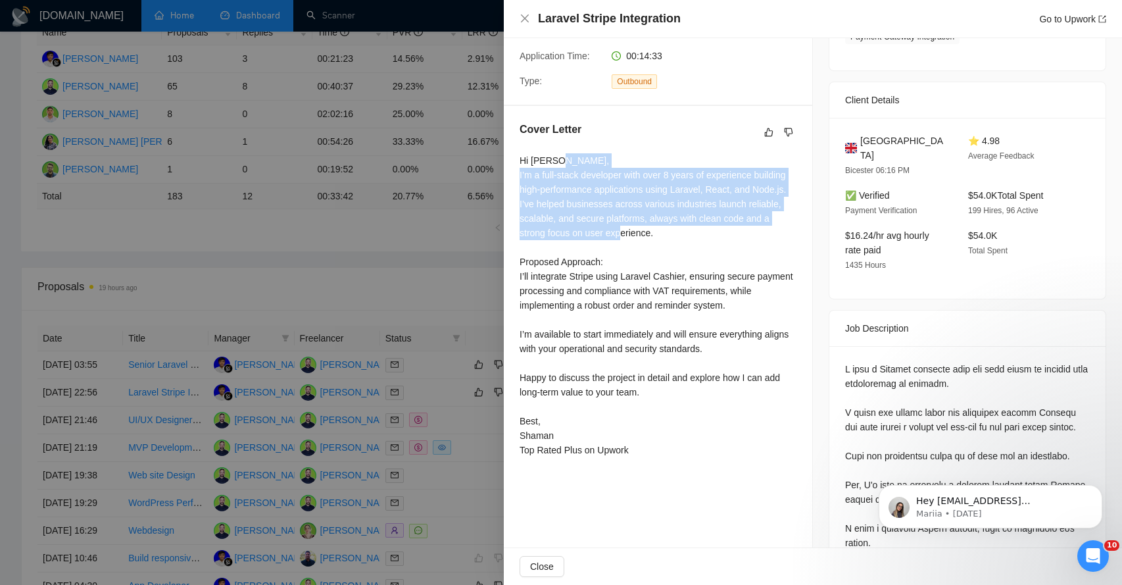
scroll to position [268, 0]
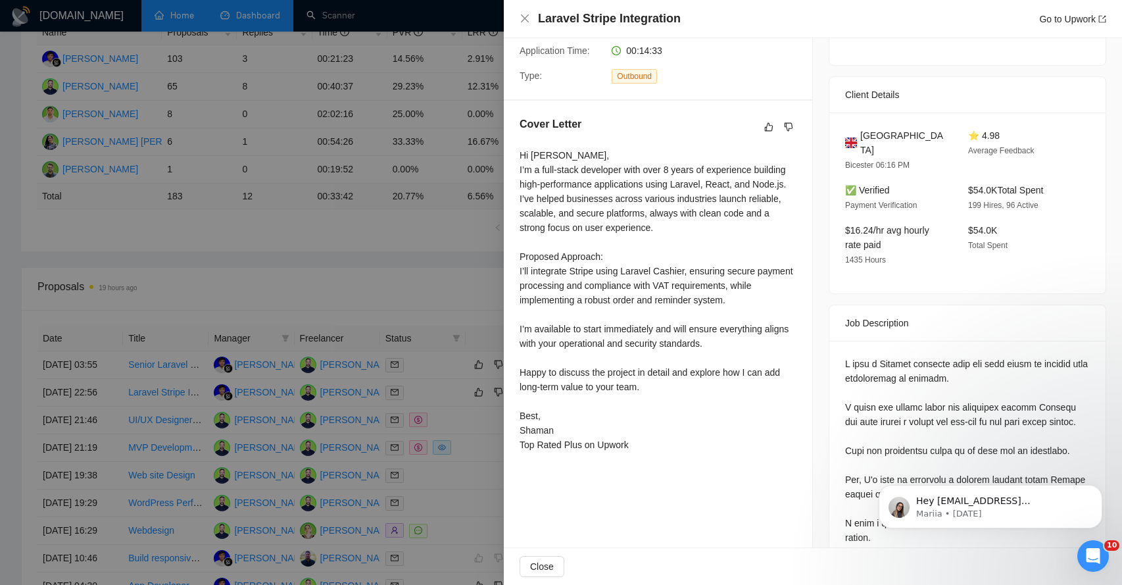
click at [558, 296] on div "Hi [PERSON_NAME], I’m a full-stack developer with over 8 years of experience bu…" at bounding box center [658, 300] width 277 height 304
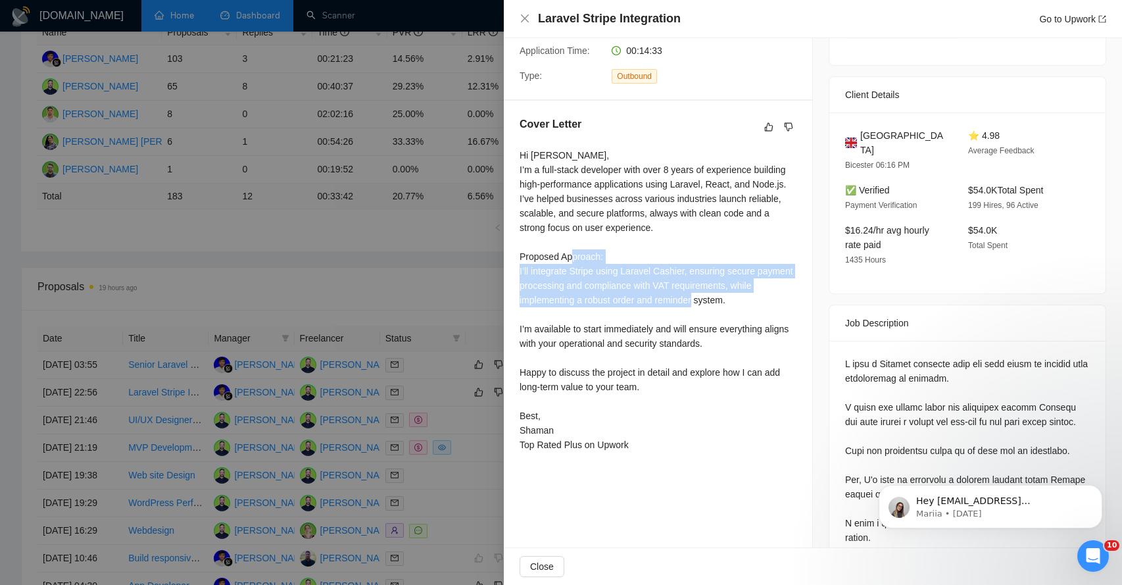
click at [558, 296] on div "Hi [PERSON_NAME], I’m a full-stack developer with over 8 years of experience bu…" at bounding box center [658, 300] width 277 height 304
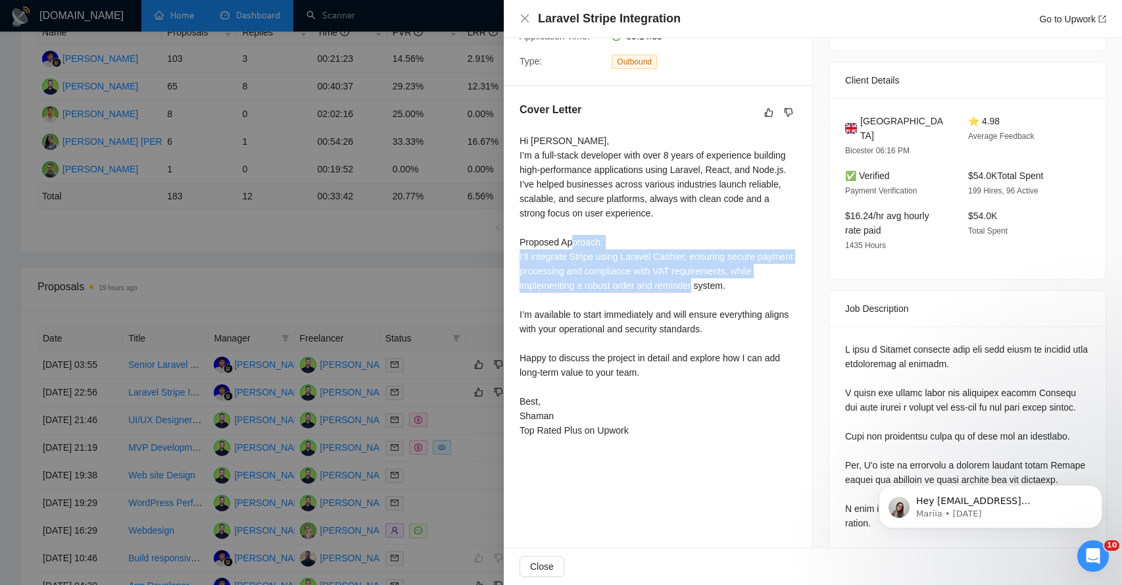
scroll to position [285, 0]
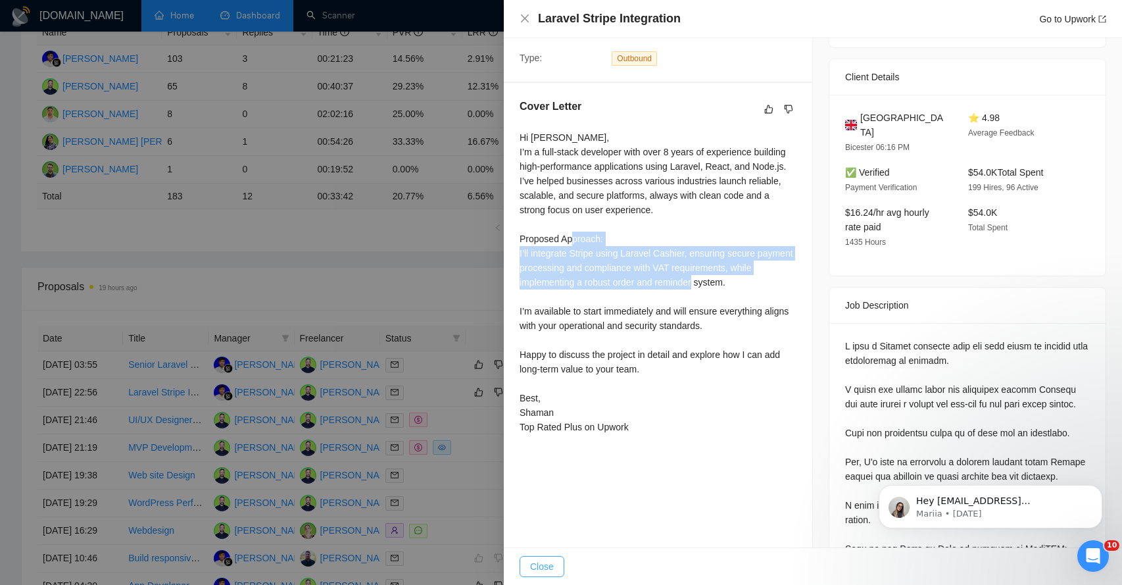
click at [550, 569] on span "Close" at bounding box center [542, 566] width 24 height 14
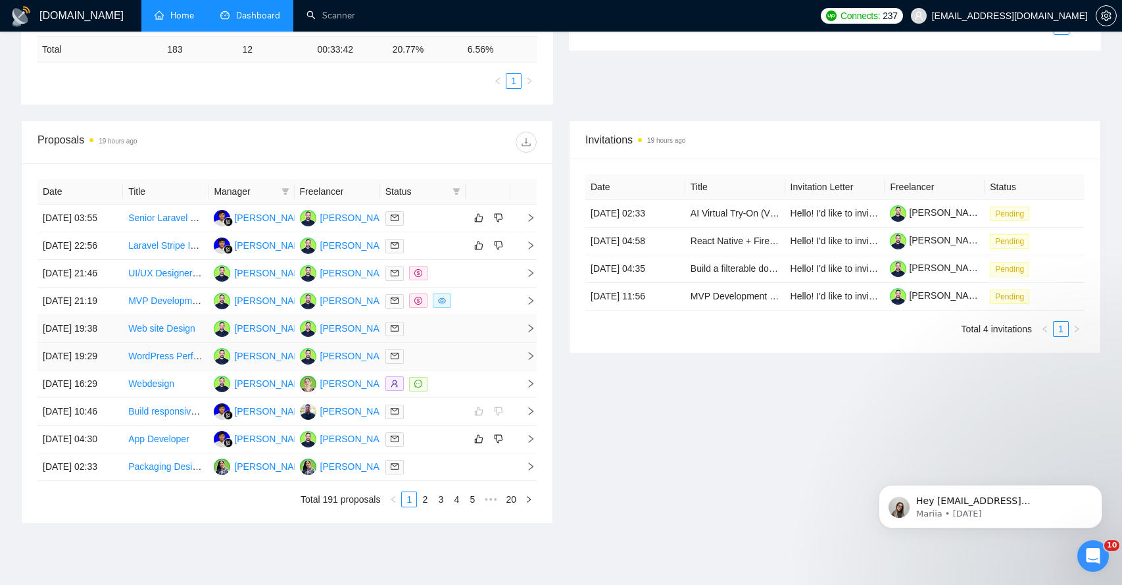
scroll to position [428, 0]
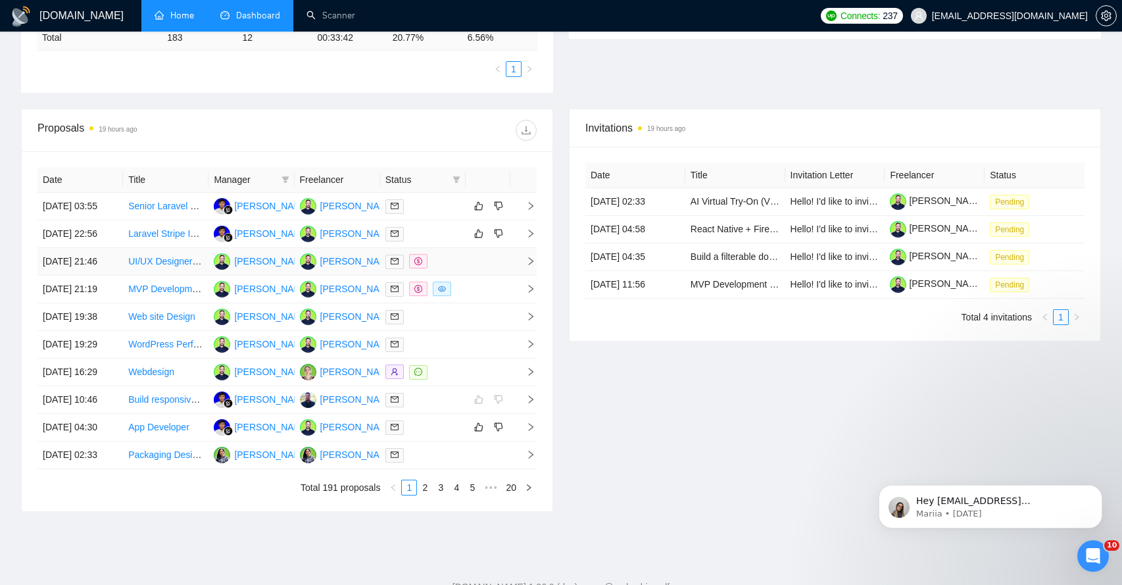
click at [508, 276] on td at bounding box center [488, 262] width 45 height 28
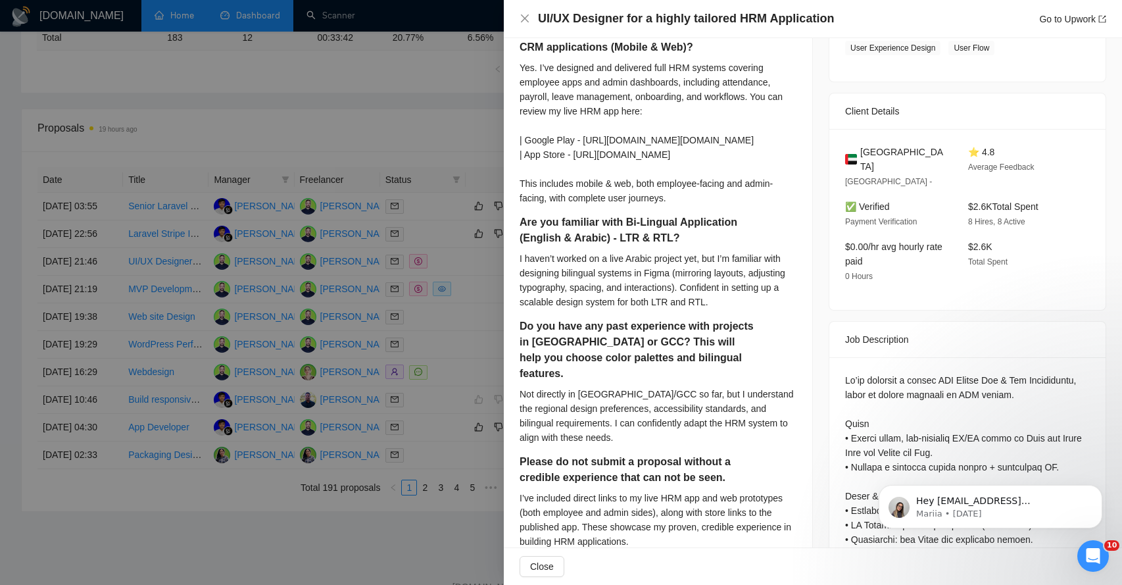
click at [496, 294] on div at bounding box center [561, 292] width 1122 height 585
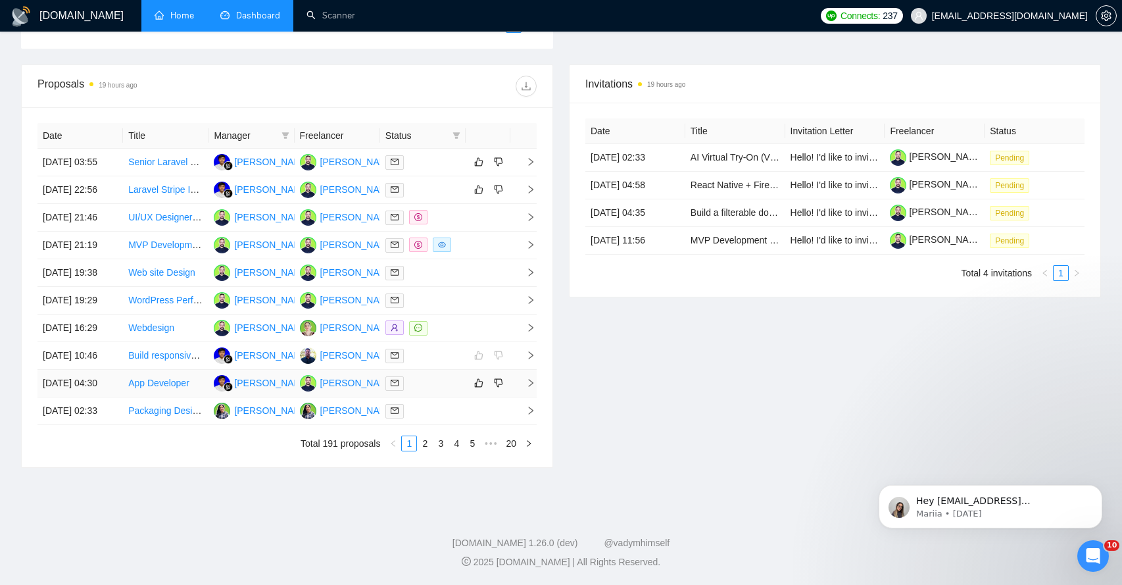
scroll to position [0, 0]
